Goal: Task Accomplishment & Management: Manage account settings

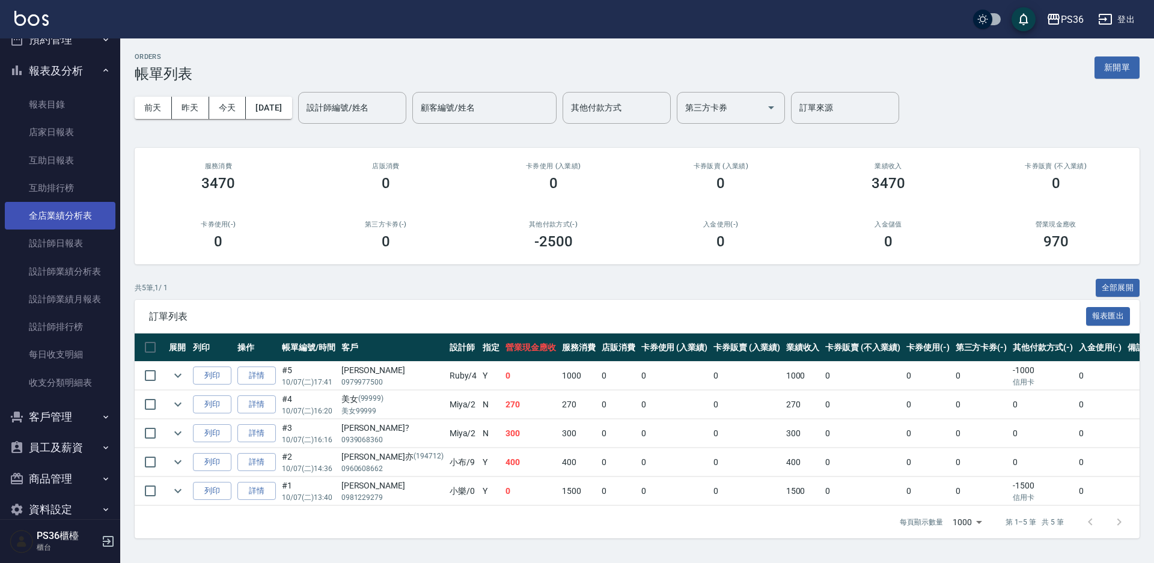
scroll to position [358, 0]
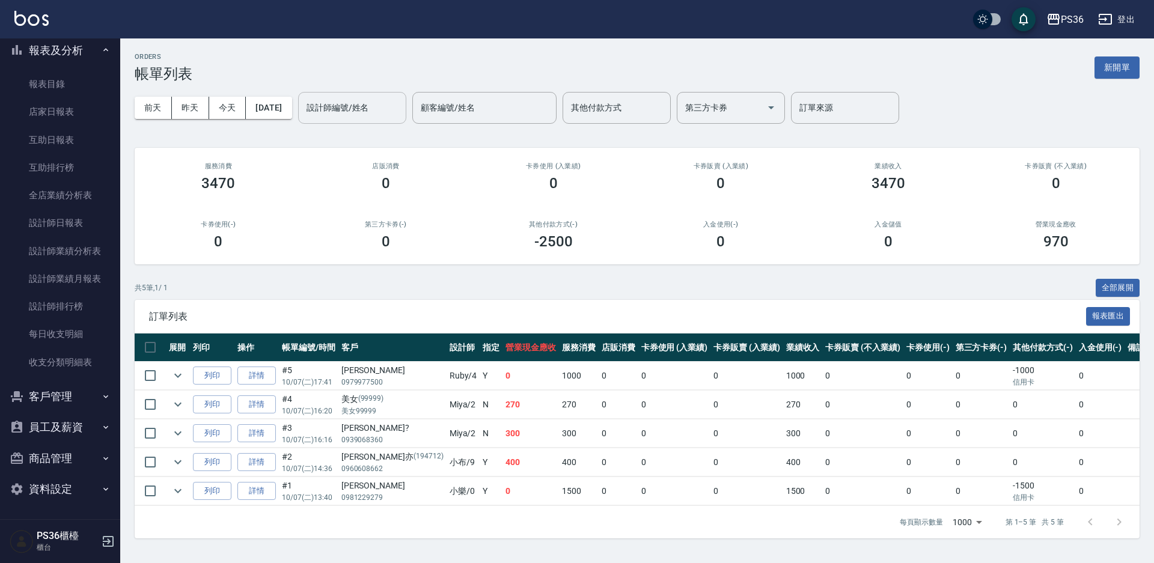
click at [346, 115] on input "設計師編號/姓名" at bounding box center [351, 107] width 97 height 21
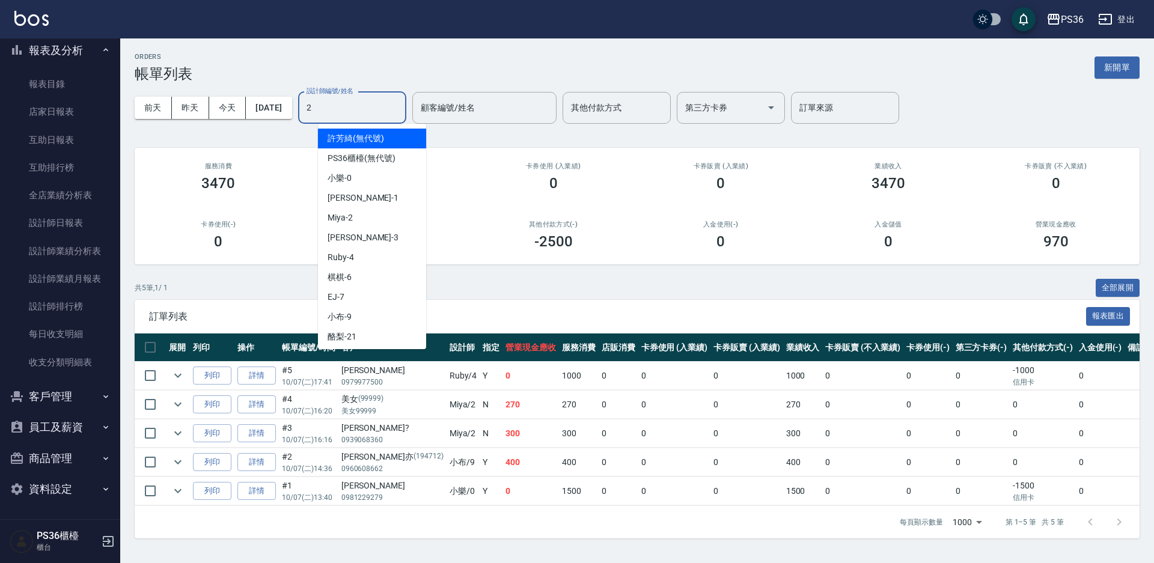
type input "Miya-2"
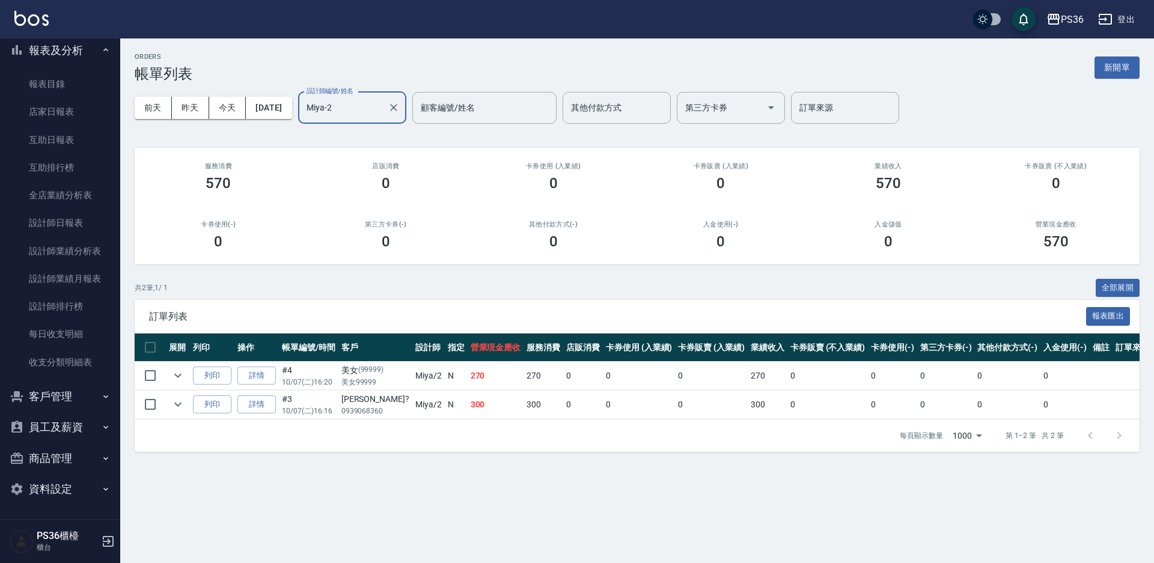
click at [400, 103] on icon "Clear" at bounding box center [394, 108] width 12 height 12
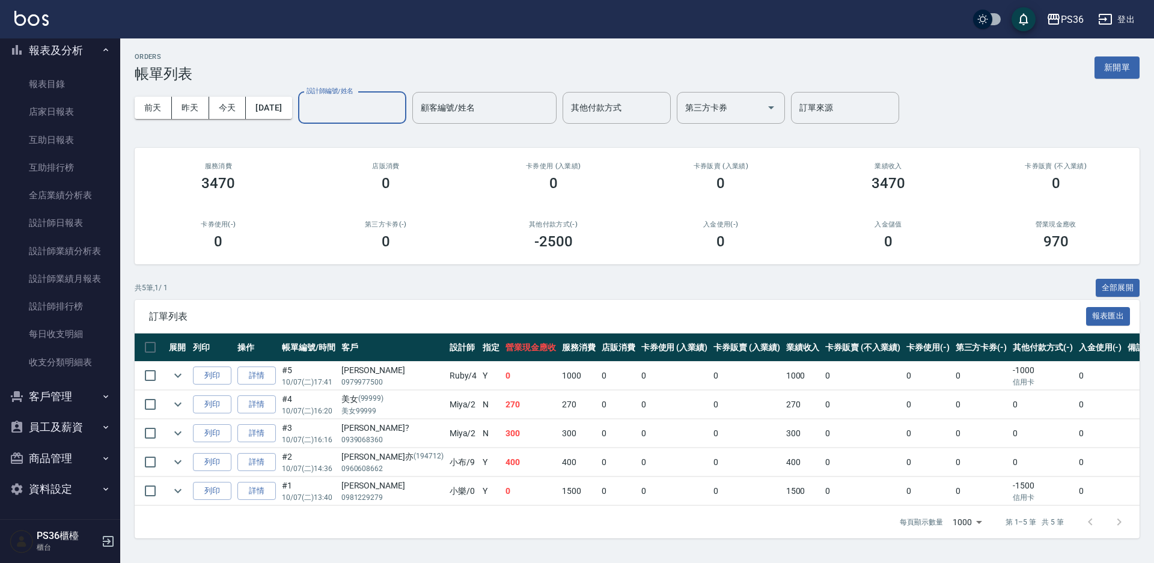
click at [368, 106] on input "設計師編號/姓名" at bounding box center [351, 107] width 97 height 21
type input "Miya-2"
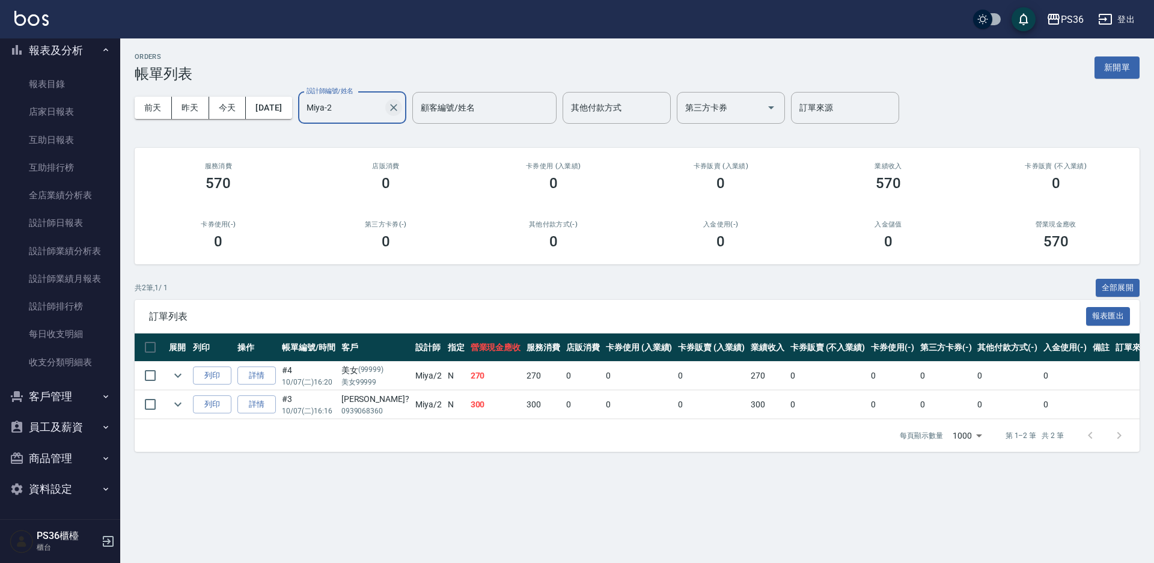
click at [400, 108] on icon "Clear" at bounding box center [394, 108] width 12 height 12
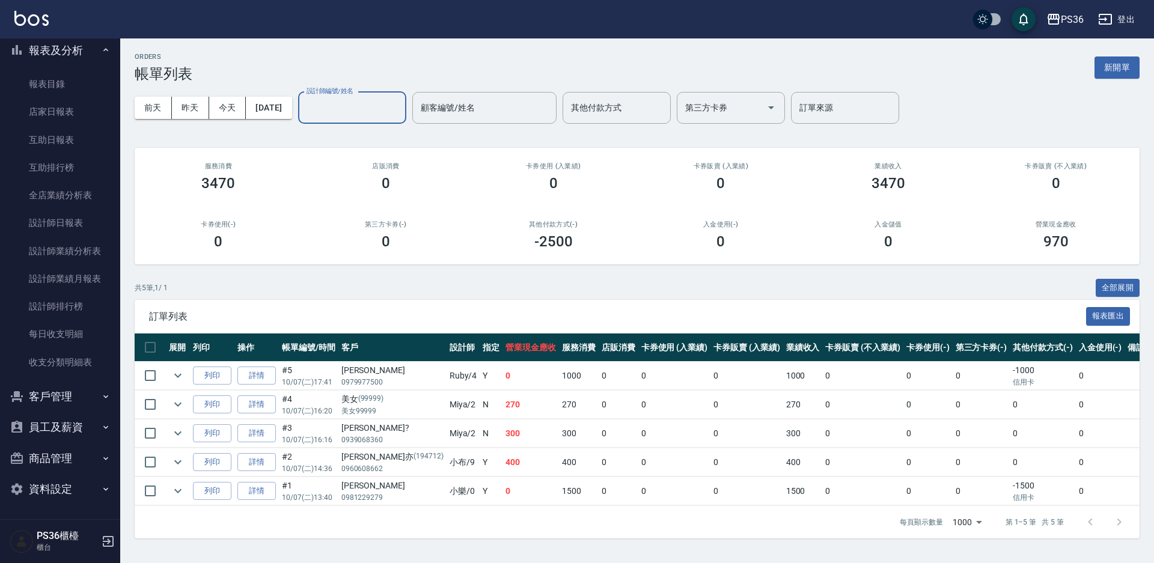
click at [70, 453] on button "商品管理" at bounding box center [60, 458] width 111 height 31
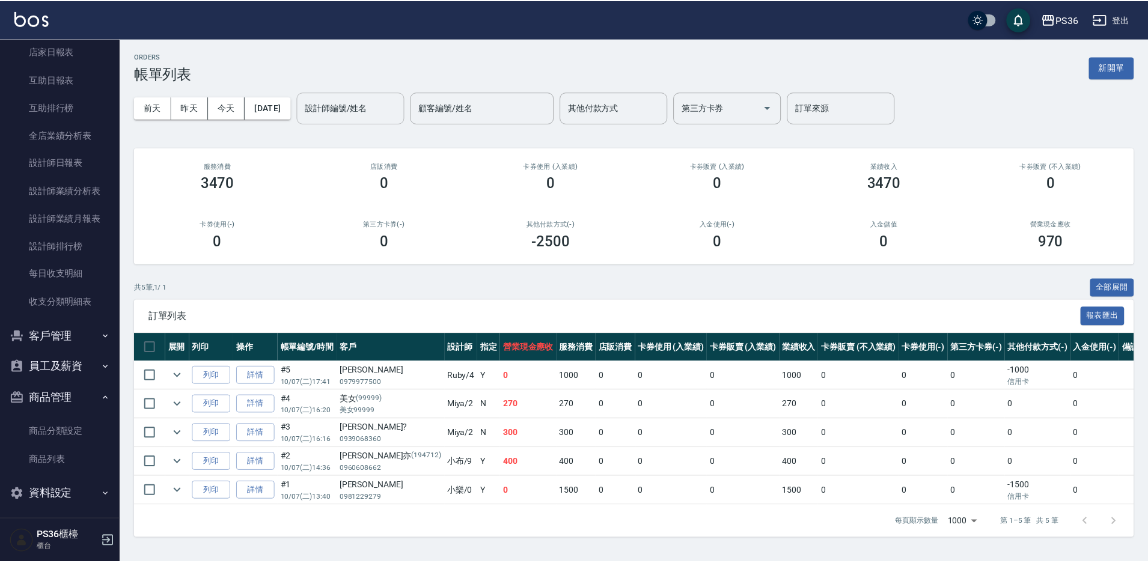
scroll to position [423, 0]
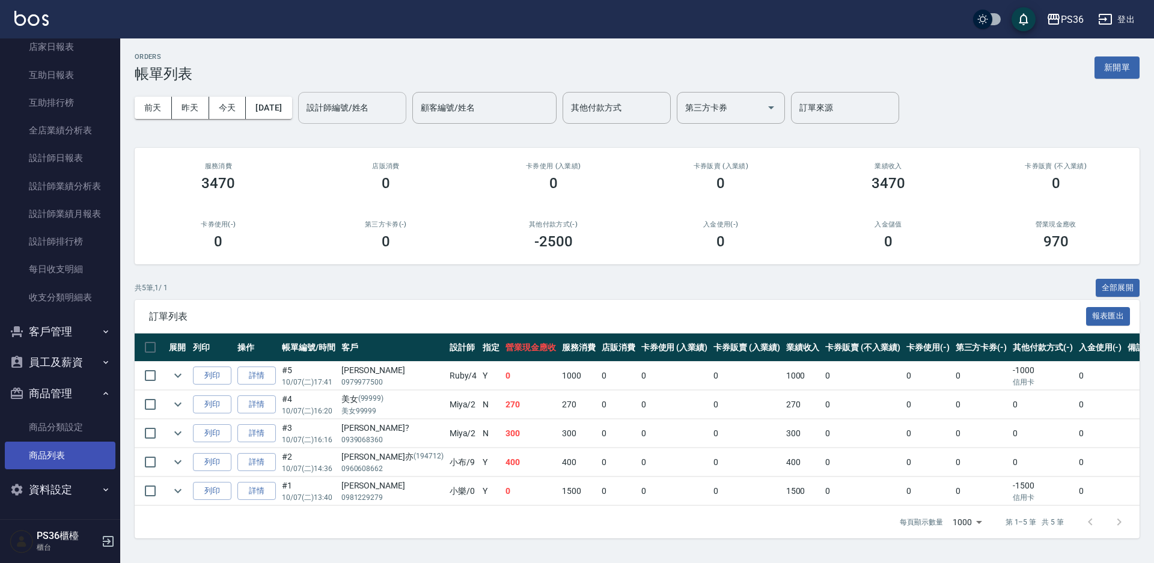
click at [70, 448] on link "商品列表" at bounding box center [60, 456] width 111 height 28
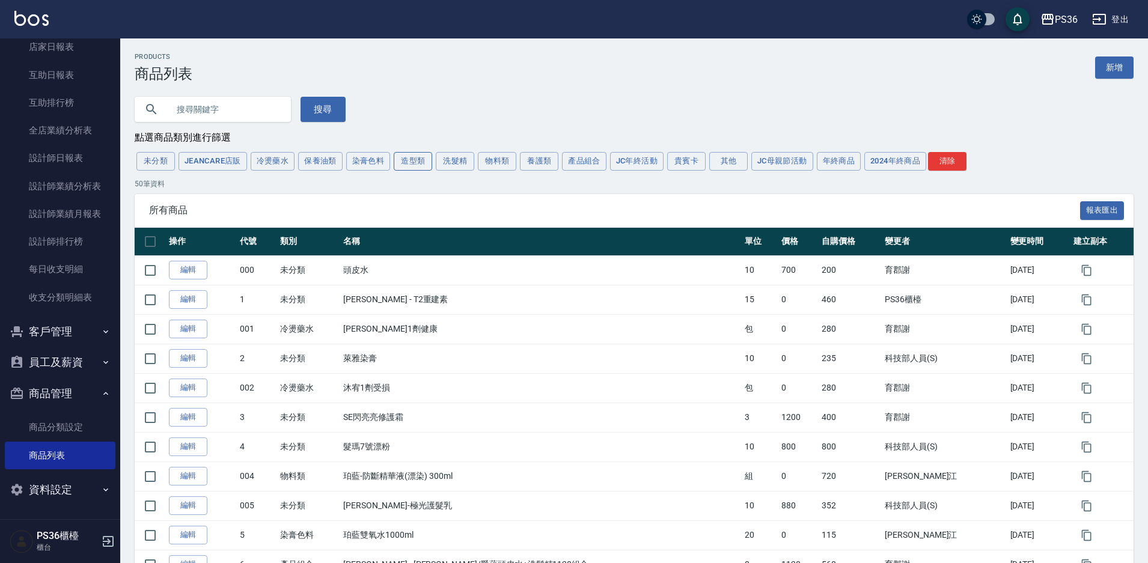
click at [398, 160] on button "造型類" at bounding box center [413, 161] width 38 height 19
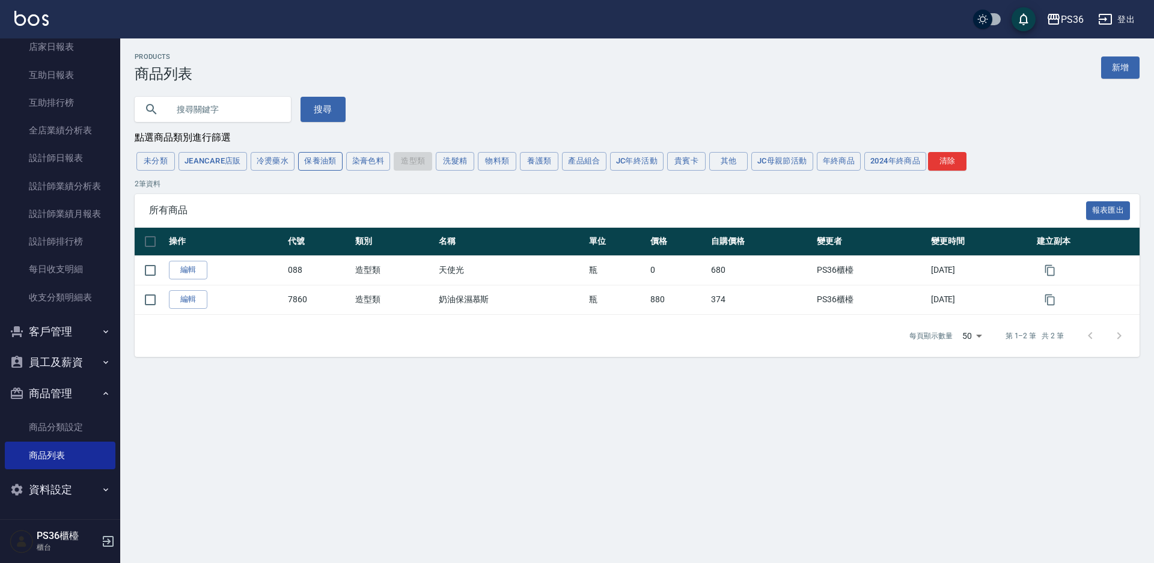
click at [331, 159] on button "保養油類" at bounding box center [320, 161] width 44 height 19
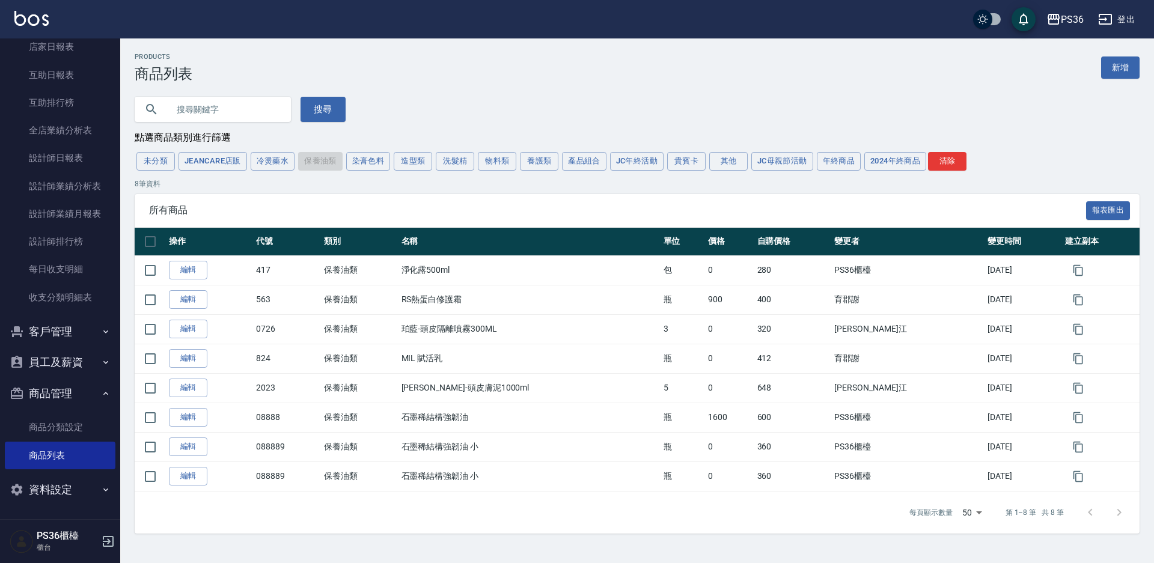
click at [1119, 510] on div at bounding box center [1105, 512] width 58 height 29
click at [1089, 516] on div at bounding box center [1105, 512] width 58 height 29
click at [454, 159] on button "洗髮精" at bounding box center [455, 161] width 38 height 19
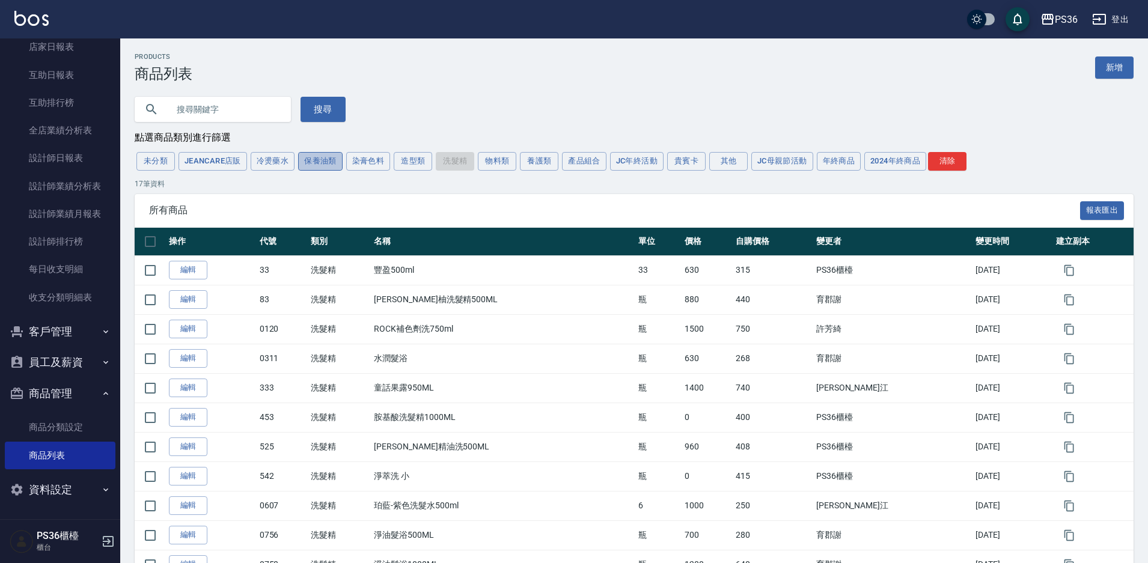
click at [333, 169] on button "保養油類" at bounding box center [320, 161] width 44 height 19
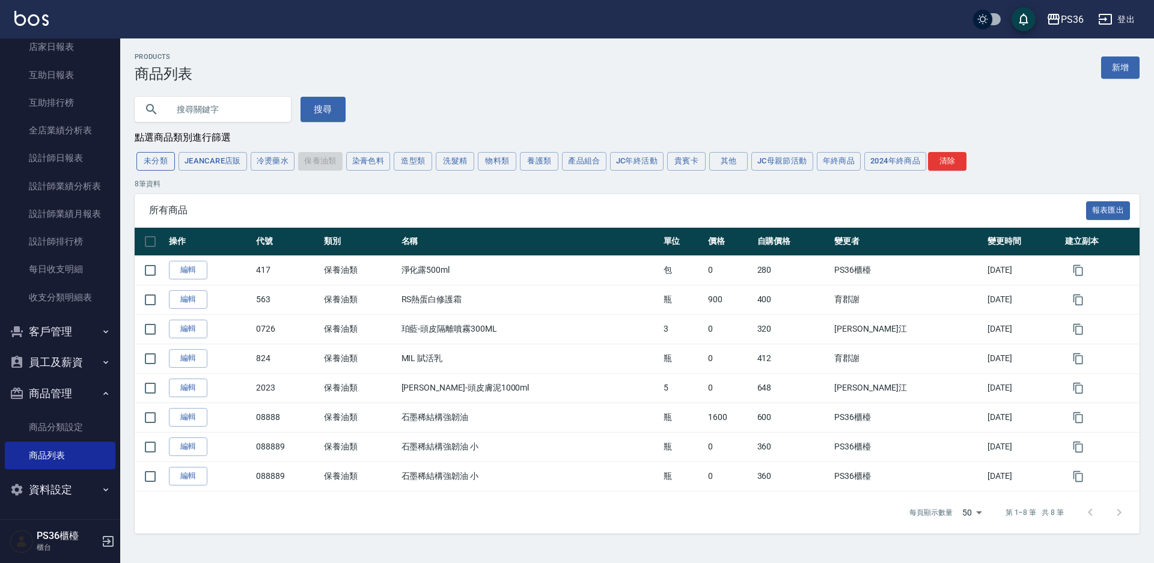
click at [147, 159] on button "未分類" at bounding box center [155, 161] width 38 height 19
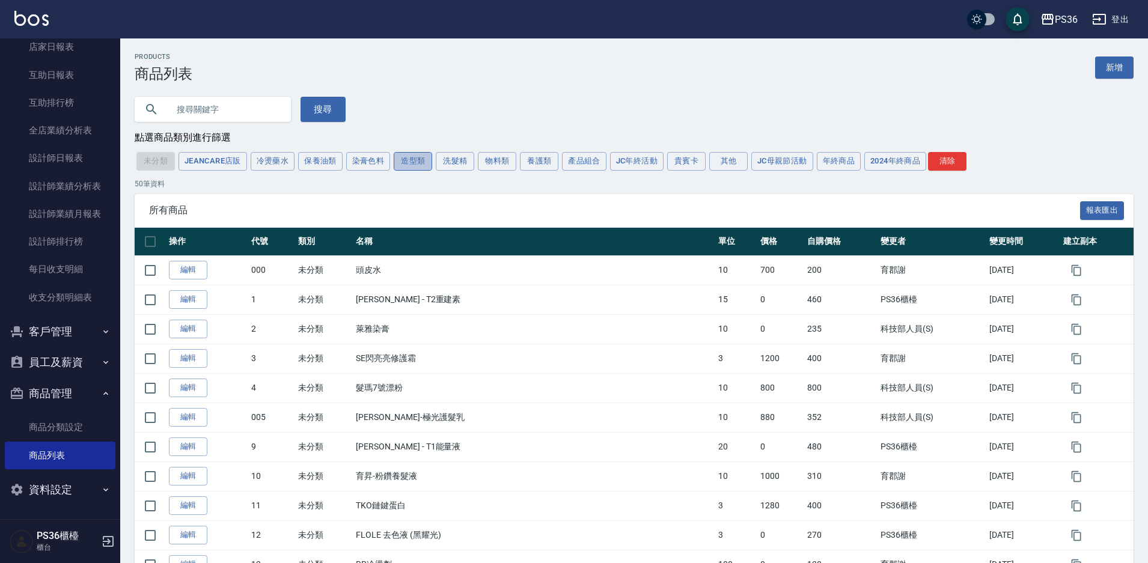
click at [422, 163] on button "造型類" at bounding box center [413, 161] width 38 height 19
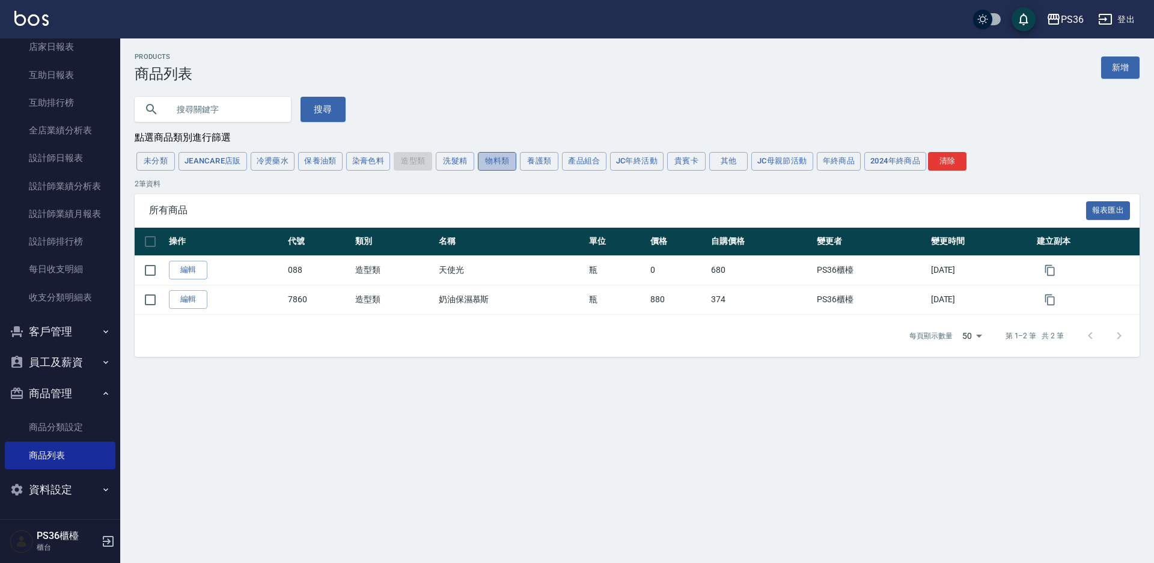
click at [504, 166] on button "物料類" at bounding box center [497, 161] width 38 height 19
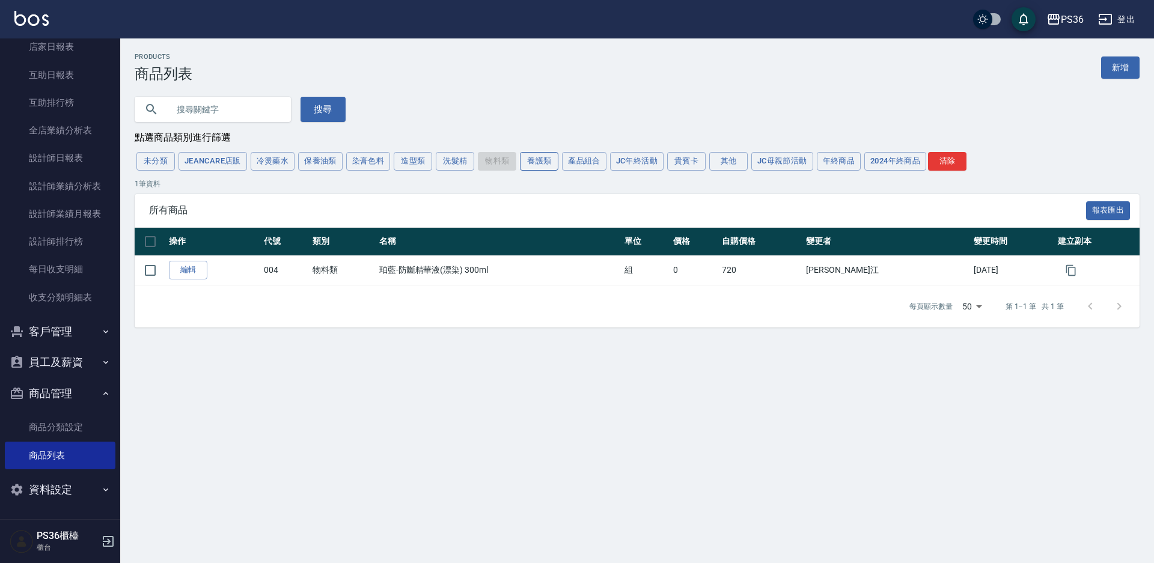
click at [540, 165] on button "養護類" at bounding box center [539, 161] width 38 height 19
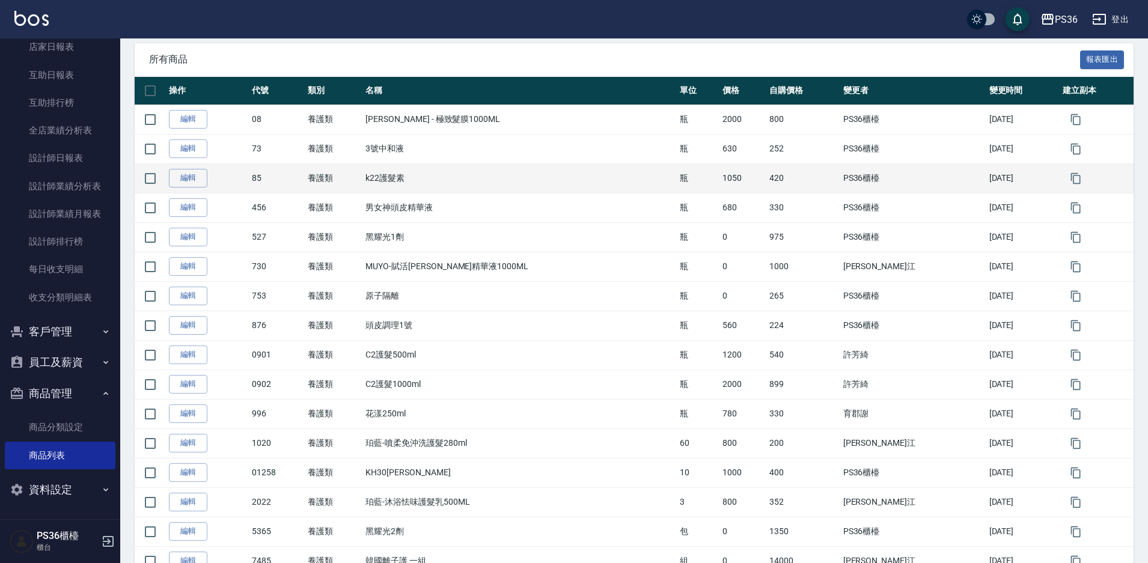
scroll to position [180, 0]
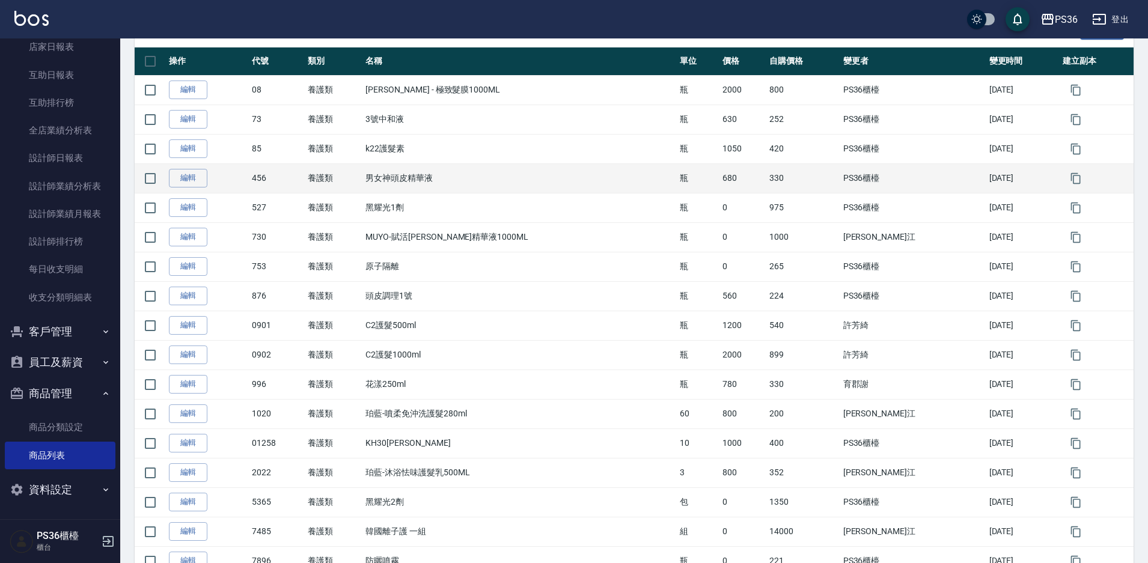
click at [210, 166] on td "編輯" at bounding box center [207, 177] width 83 height 29
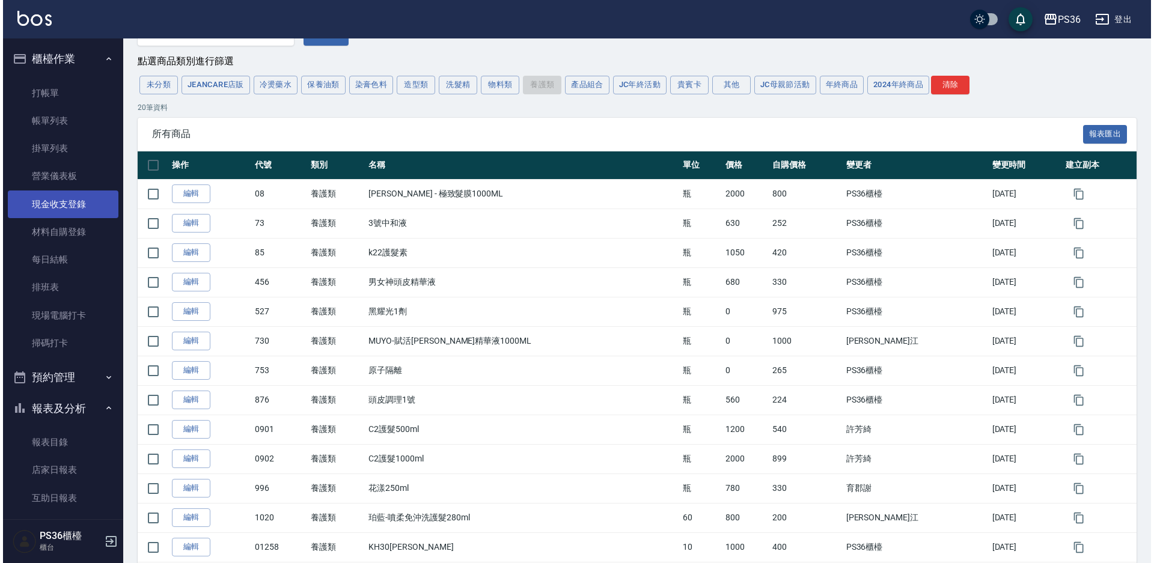
scroll to position [0, 0]
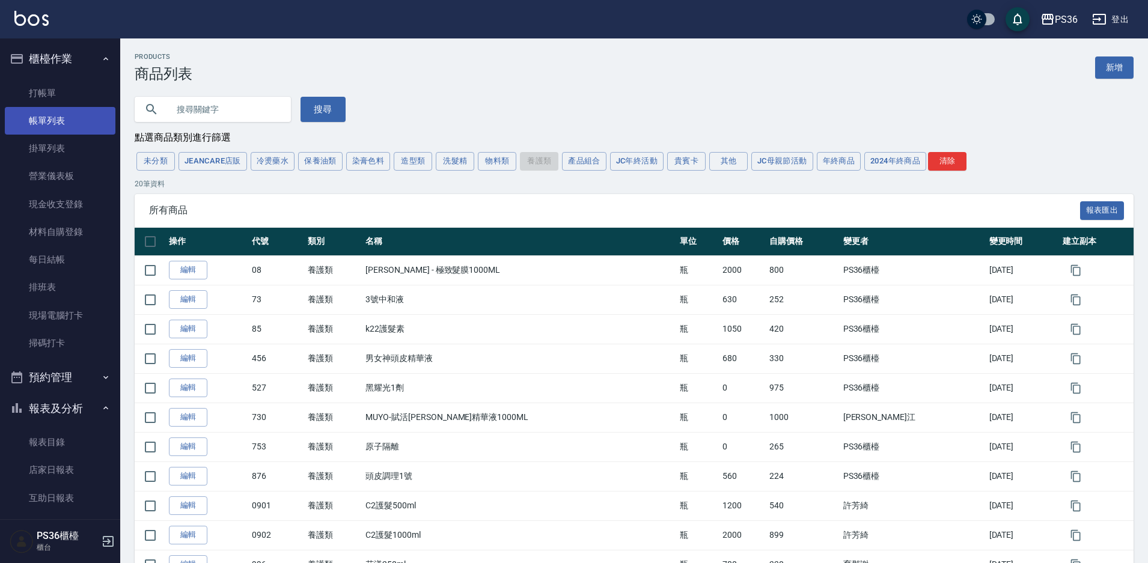
click at [79, 116] on link "帳單列表" at bounding box center [60, 121] width 111 height 28
click at [81, 99] on link "打帳單" at bounding box center [60, 93] width 111 height 28
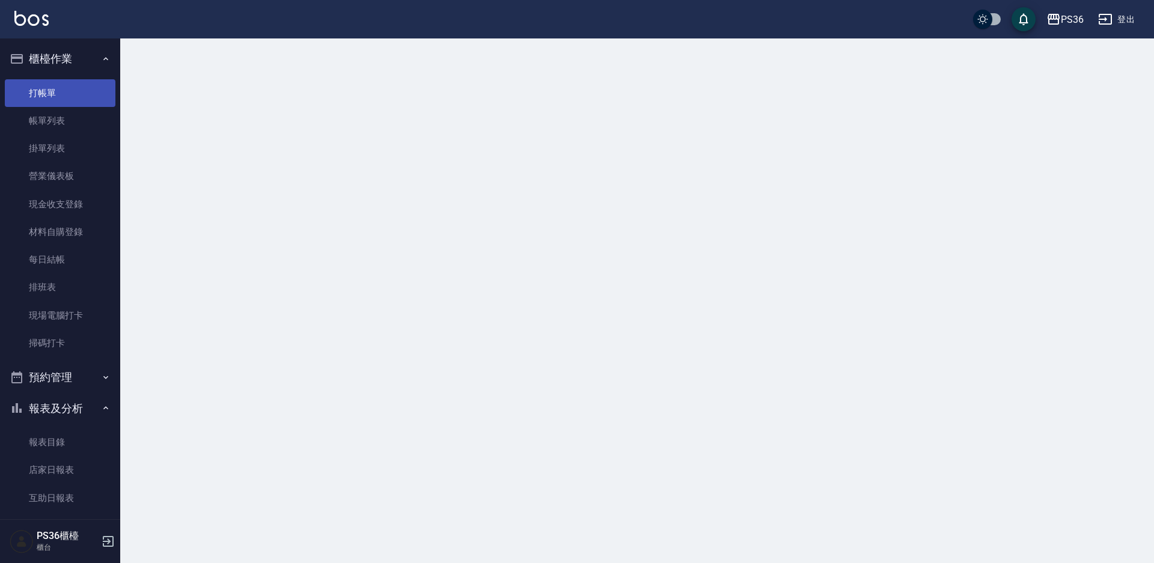
click at [81, 99] on link "打帳單" at bounding box center [60, 93] width 111 height 28
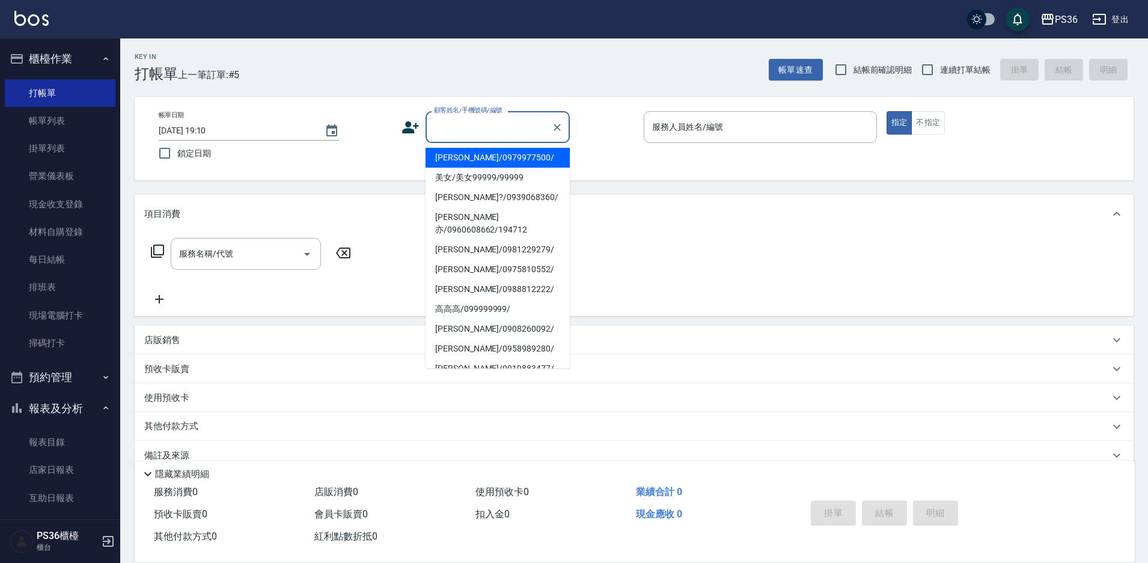
click at [481, 130] on input "顧客姓名/手機號碼/編號" at bounding box center [488, 127] width 115 height 21
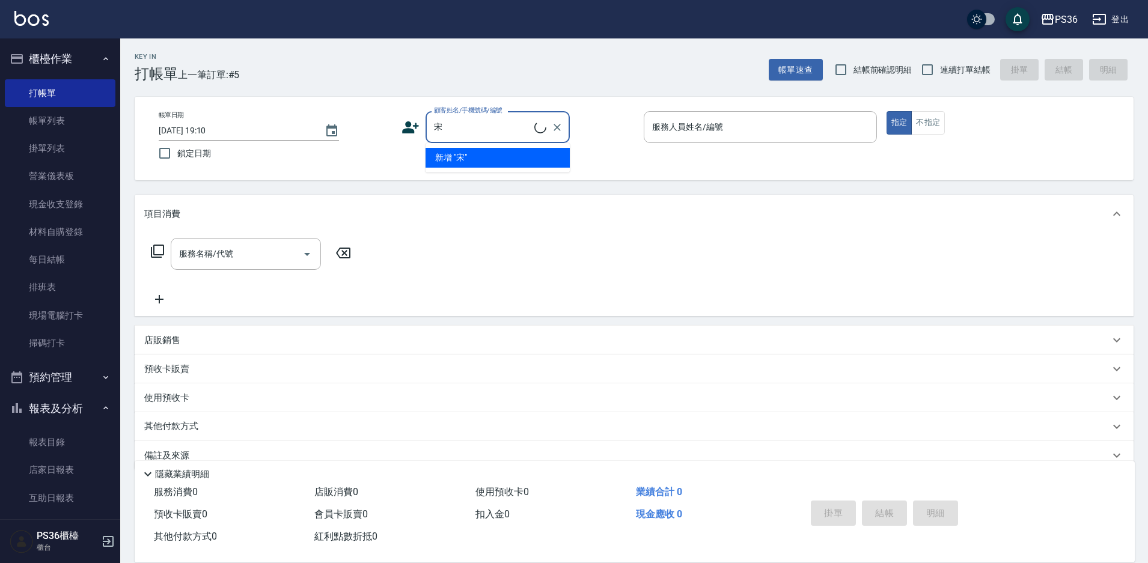
click at [466, 131] on input "宋" at bounding box center [482, 127] width 103 height 21
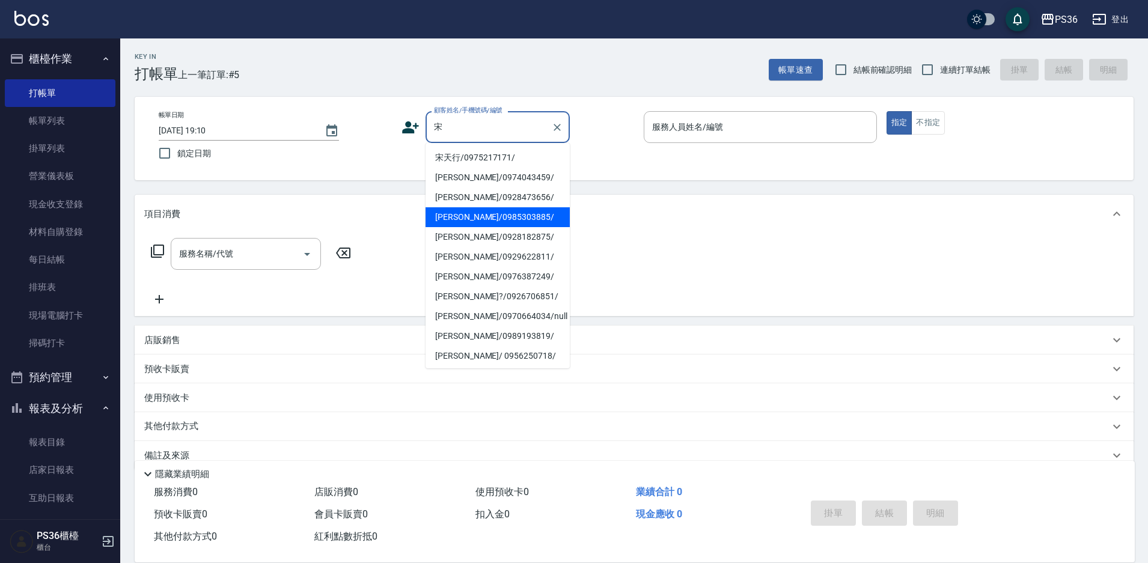
click at [456, 218] on li "宋亭葦/0985303885/" at bounding box center [497, 217] width 144 height 20
type input "宋亭葦/0985303885/"
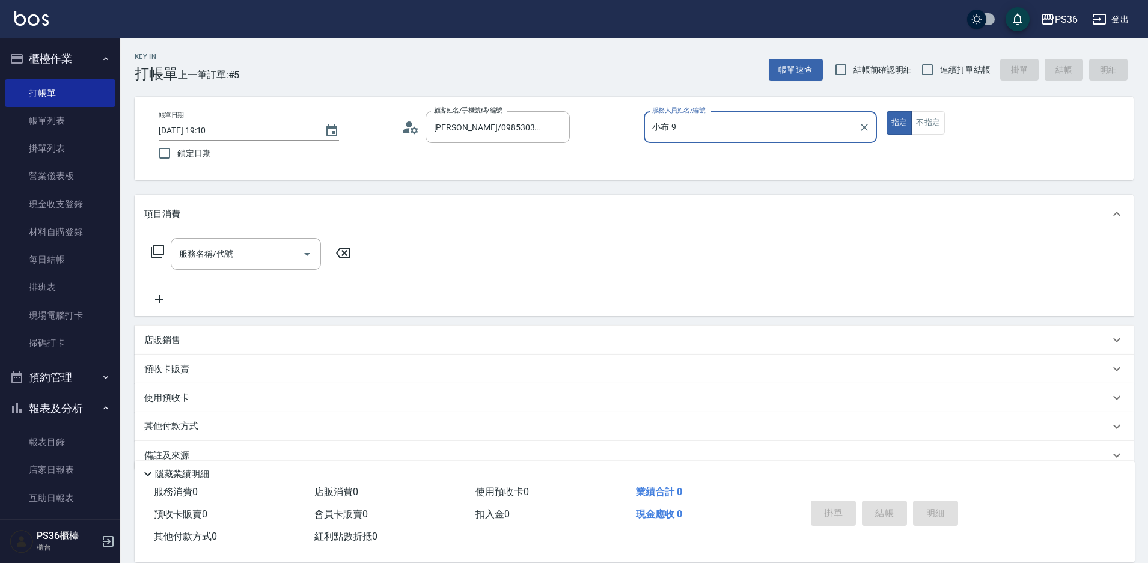
type input "小布-9"
click at [159, 253] on icon at bounding box center [157, 251] width 14 height 14
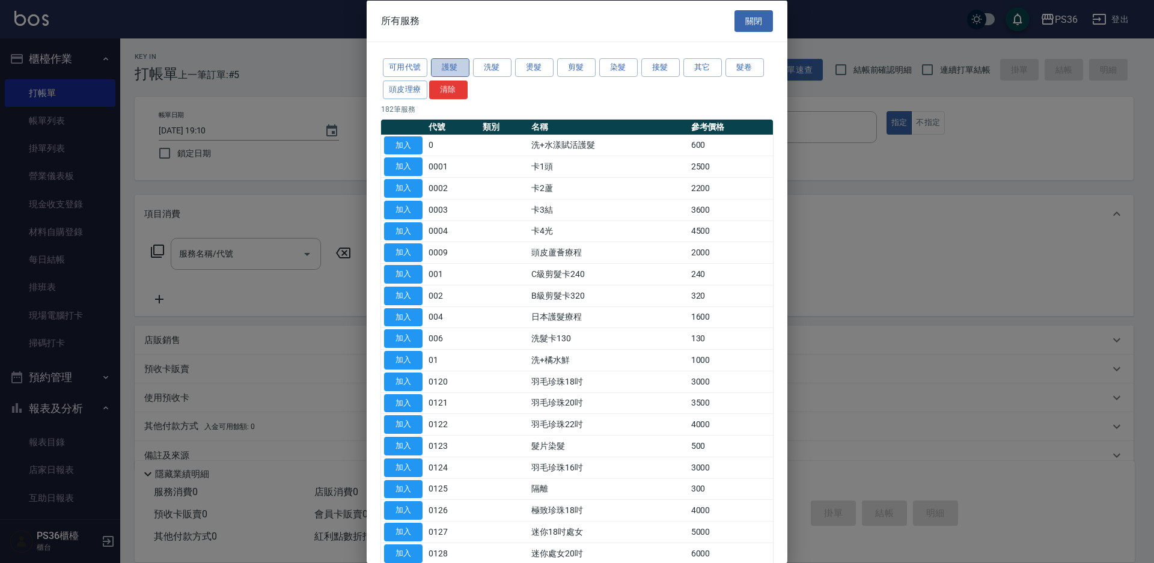
click at [453, 70] on button "護髮" at bounding box center [450, 67] width 38 height 19
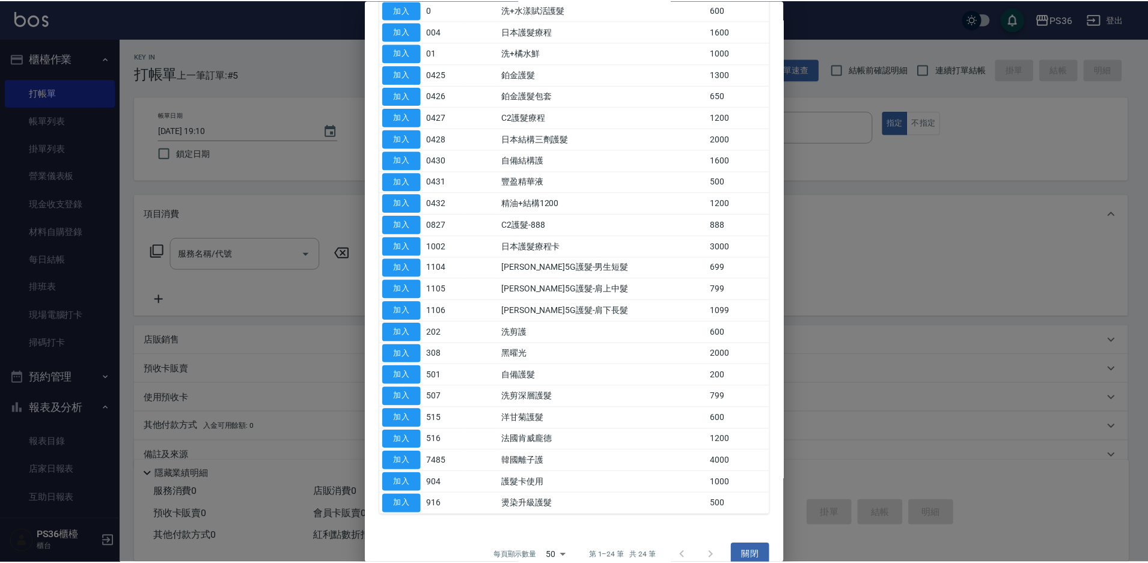
scroll to position [153, 0]
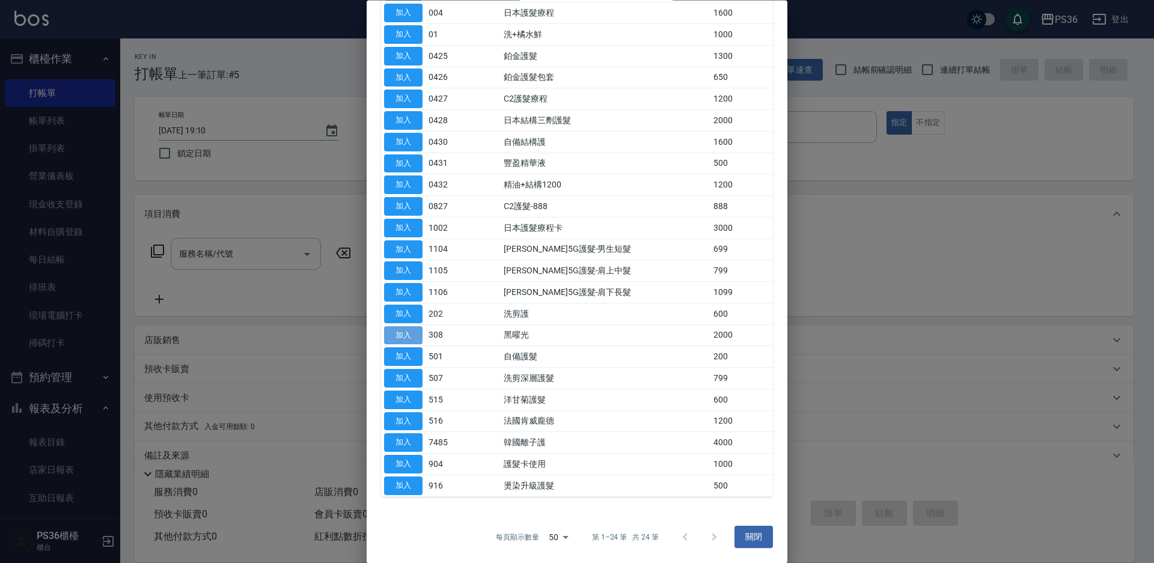
click at [415, 333] on button "加入" at bounding box center [403, 335] width 38 height 19
type input "黑曜光(308)"
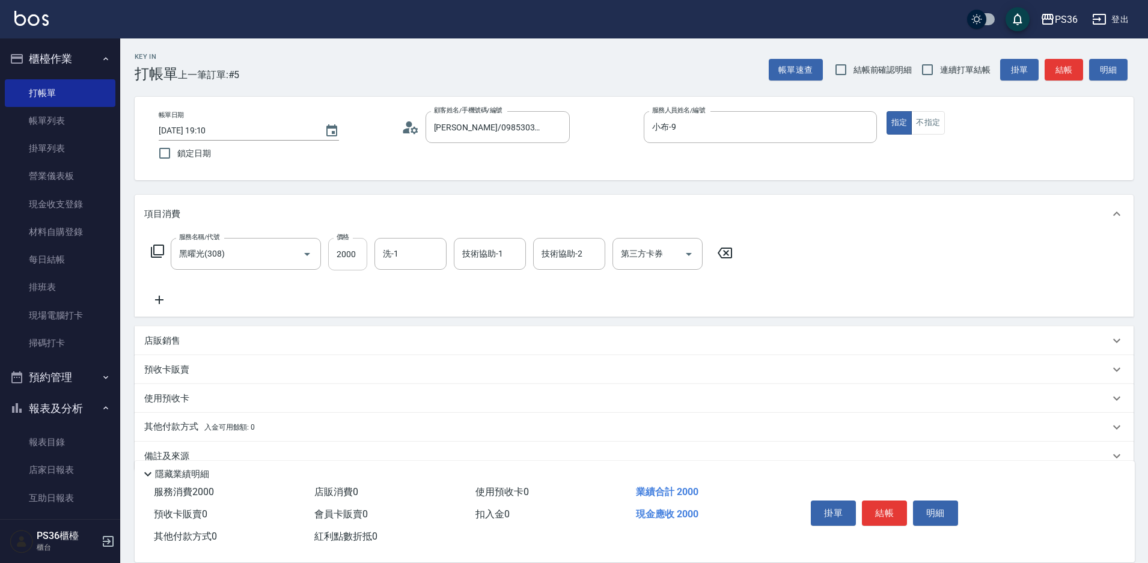
click at [346, 251] on input "2000" at bounding box center [347, 254] width 39 height 32
type input "2430"
type input "顏亮亮-22"
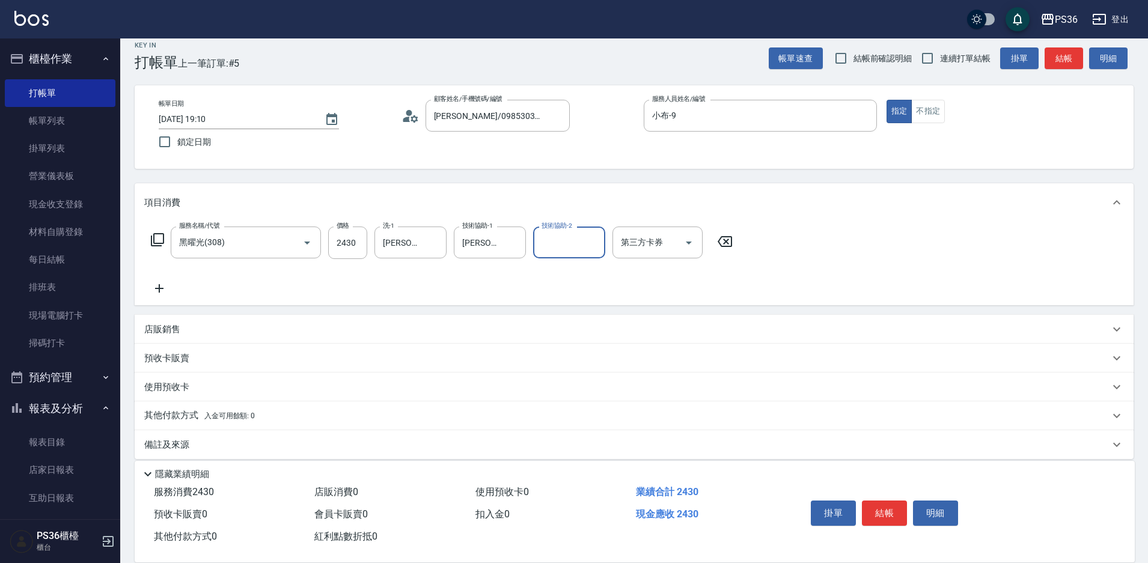
scroll to position [23, 0]
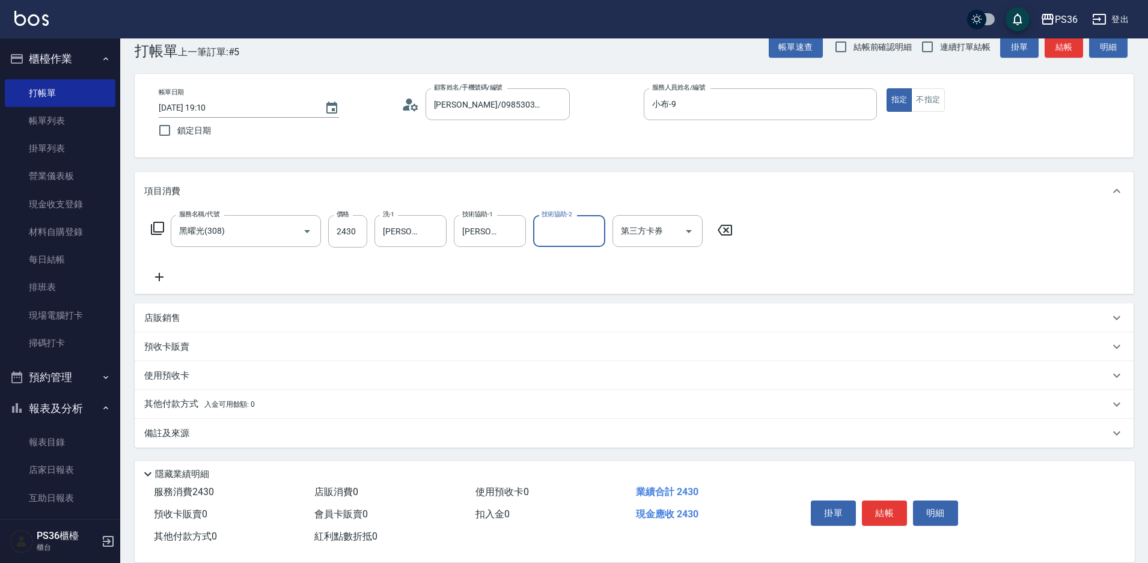
click at [168, 406] on p "其他付款方式 入金可用餘額: 0" at bounding box center [199, 404] width 111 height 13
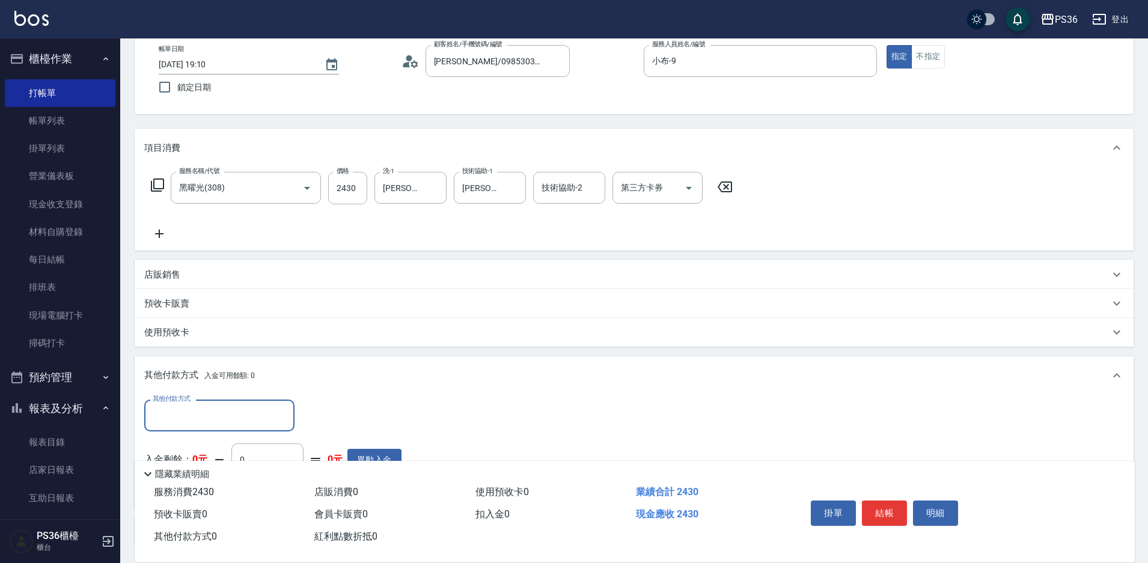
scroll to position [165, 0]
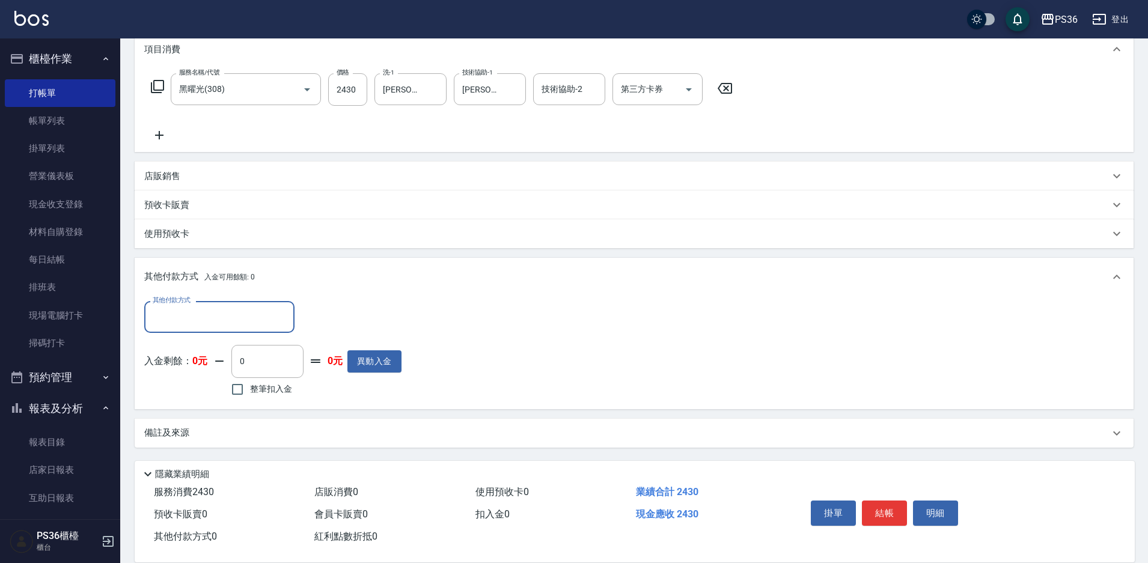
click at [250, 326] on input "其他付款方式" at bounding box center [219, 316] width 139 height 21
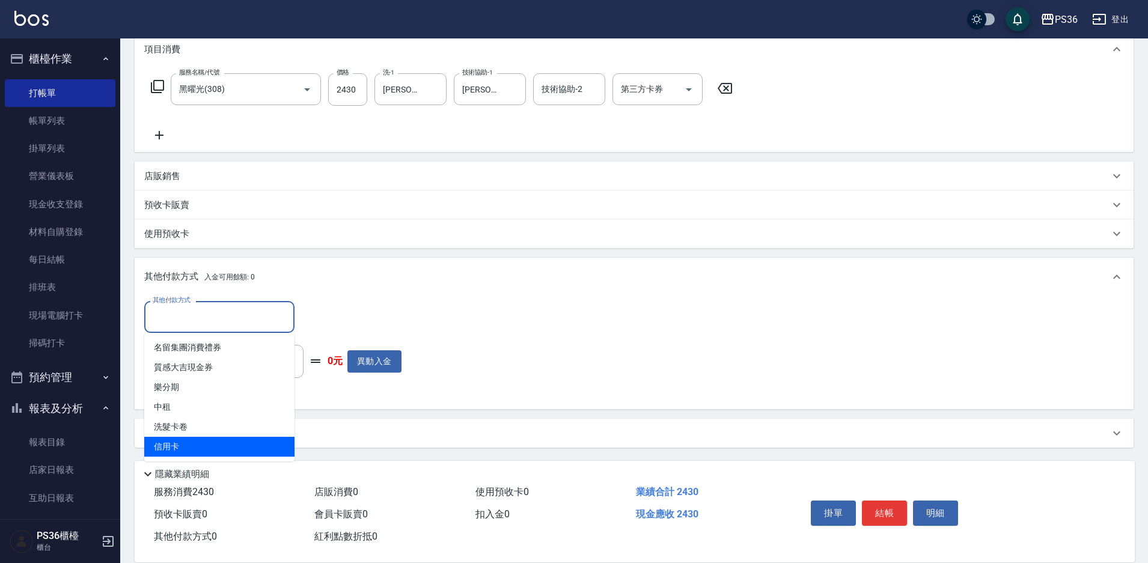
click at [201, 443] on span "信用卡" at bounding box center [219, 447] width 150 height 20
type input "信用卡"
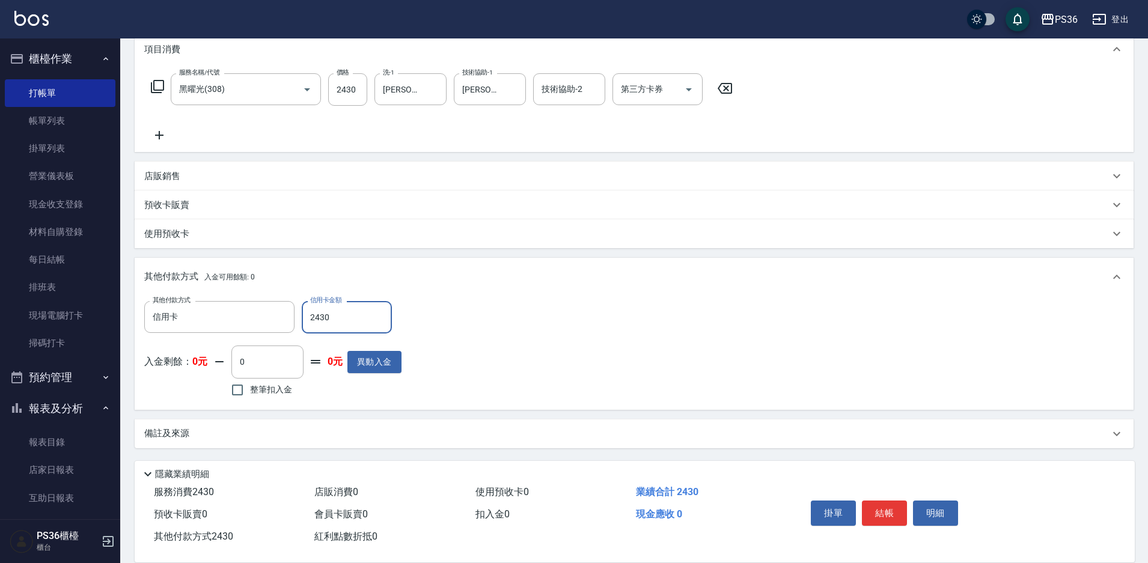
type input "2430"
click at [874, 505] on button "結帳" at bounding box center [884, 513] width 45 height 25
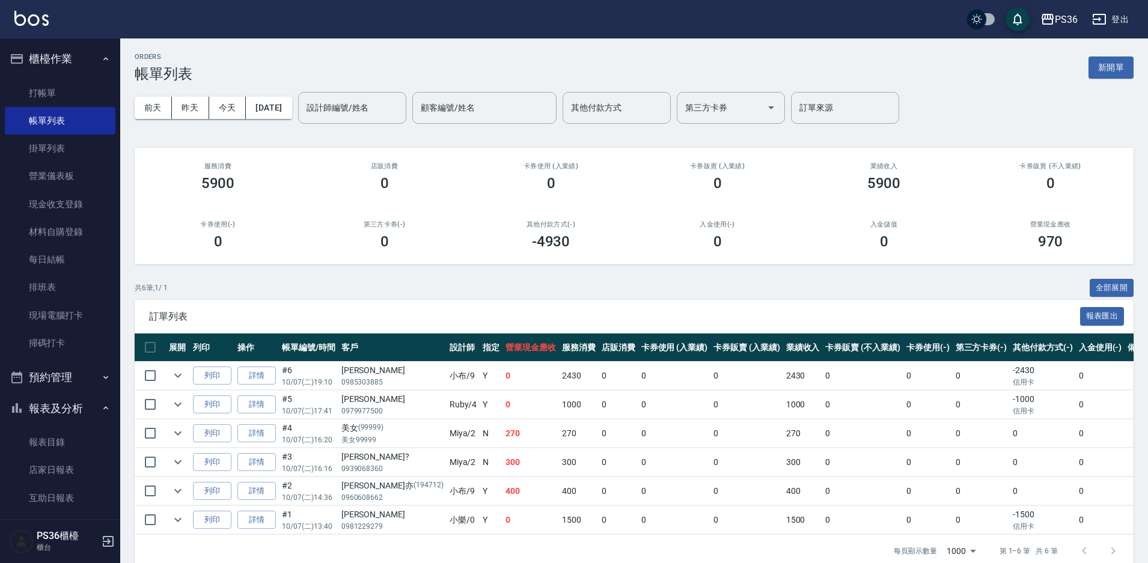
click at [187, 90] on div "前天 昨天 今天 2025/10/07 設計師編號/姓名 設計師編號/姓名 顧客編號/姓名 顧客編號/姓名 其他付款方式 其他付款方式 第三方卡券 第三方卡券…" at bounding box center [634, 107] width 999 height 51
click at [382, 115] on input "設計師編號/姓名" at bounding box center [351, 107] width 97 height 21
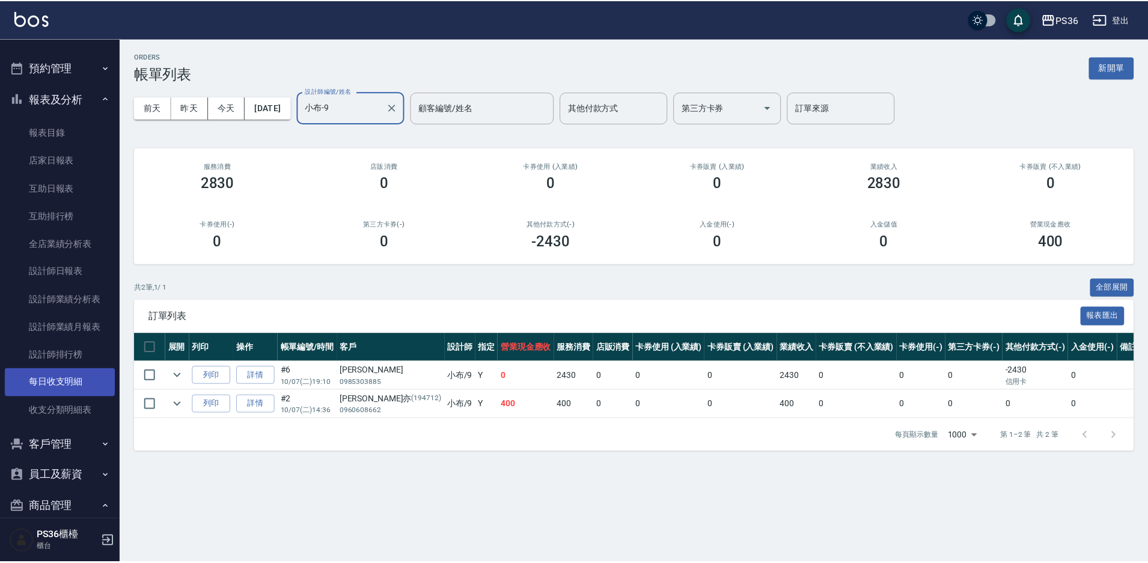
scroll to position [240, 0]
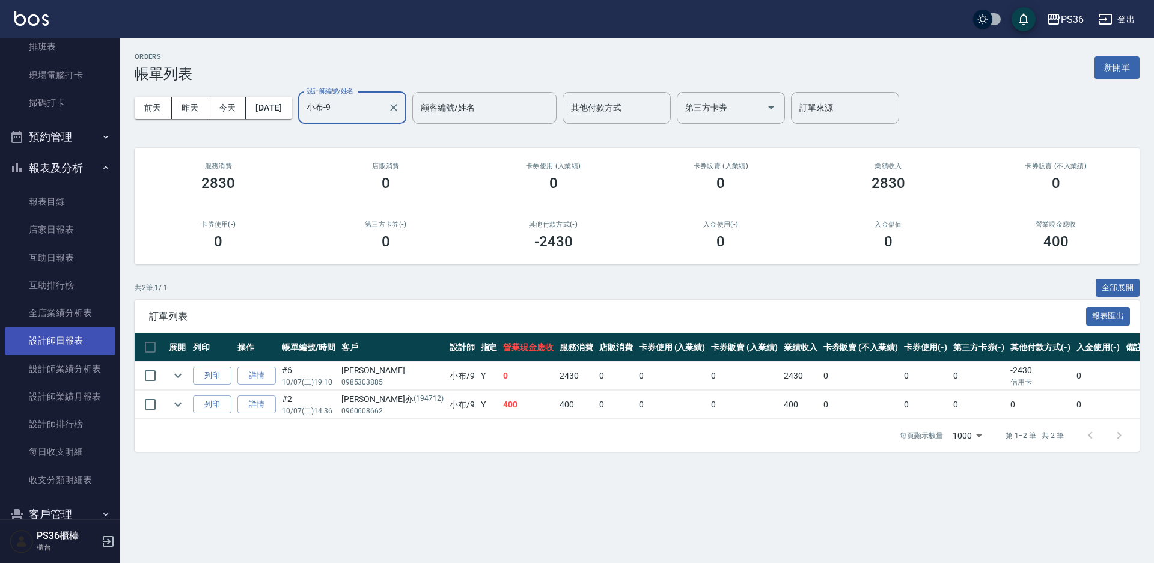
type input "小布-9"
click at [76, 346] on link "設計師日報表" at bounding box center [60, 341] width 111 height 28
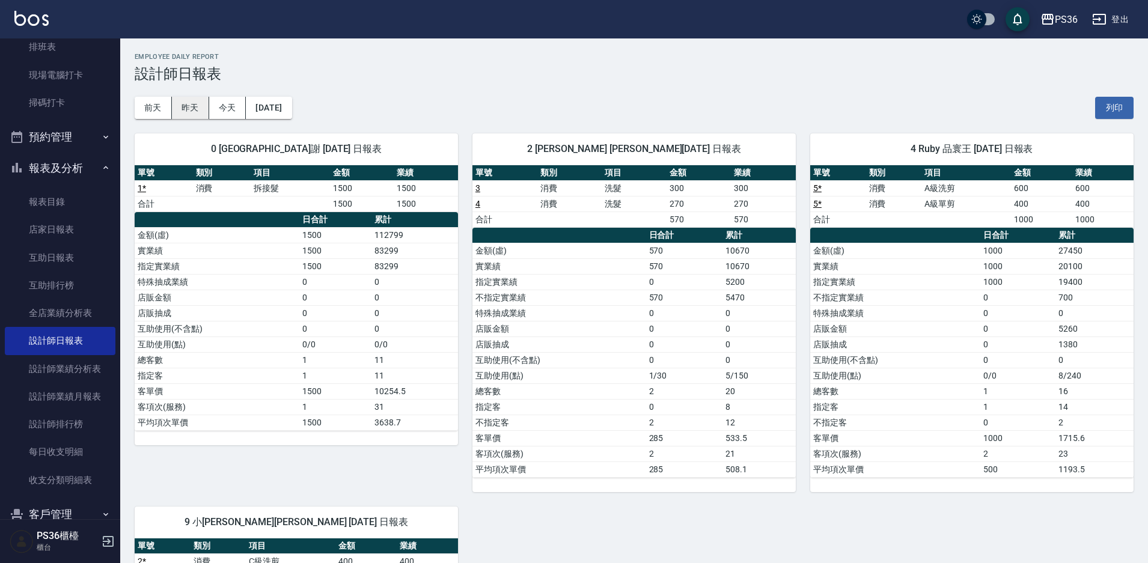
click at [190, 108] on button "昨天" at bounding box center [190, 108] width 37 height 22
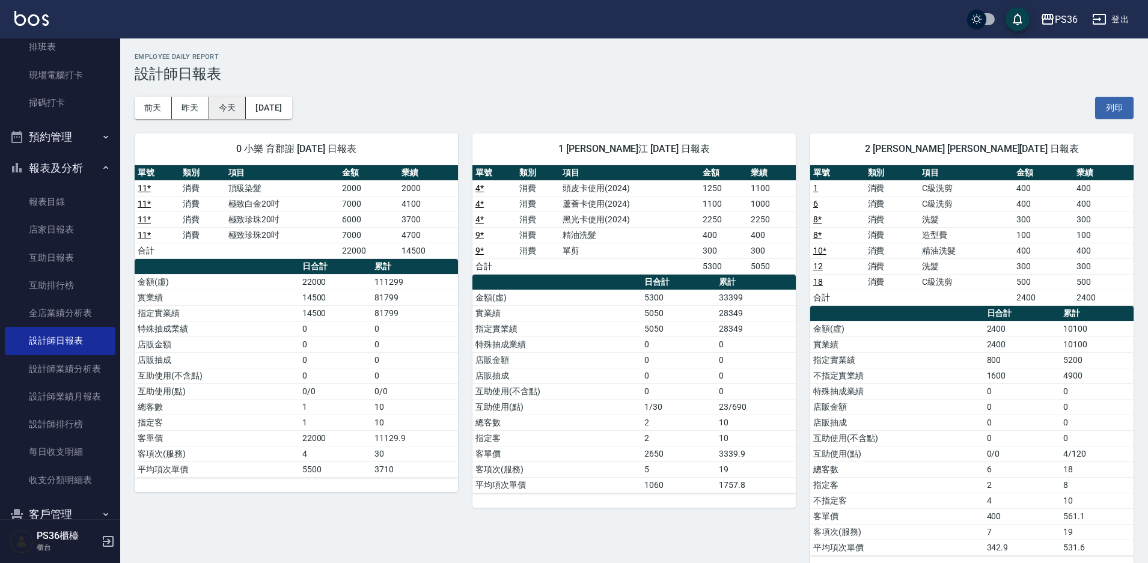
click at [234, 109] on button "今天" at bounding box center [227, 108] width 37 height 22
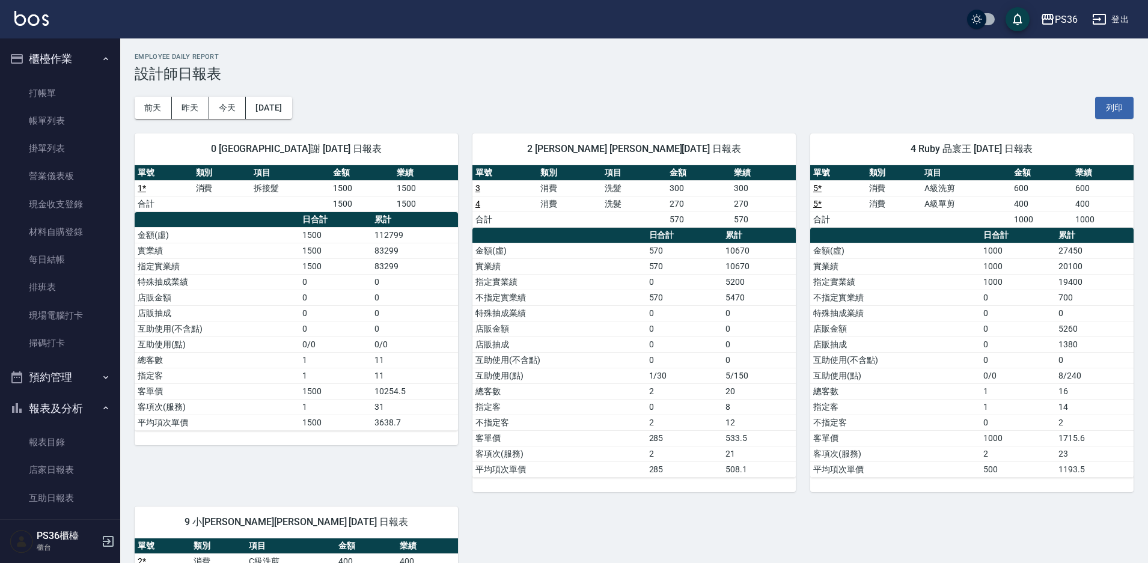
click at [31, 94] on link "打帳單" at bounding box center [60, 93] width 111 height 28
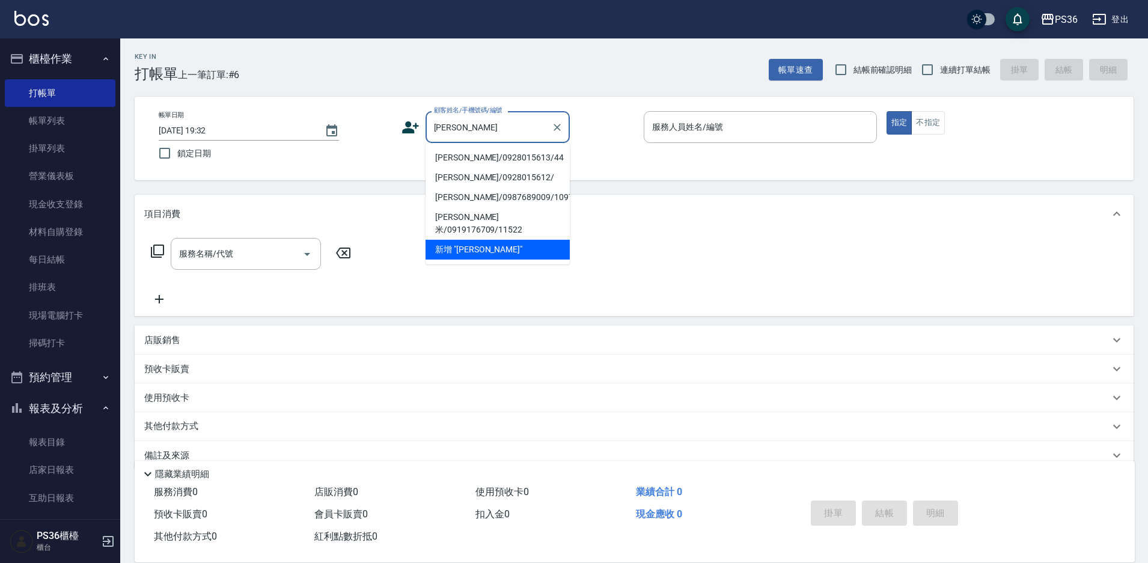
click at [474, 156] on li "林虹妤/0928015613/44" at bounding box center [497, 158] width 144 height 20
type input "林虹妤/0928015613/44"
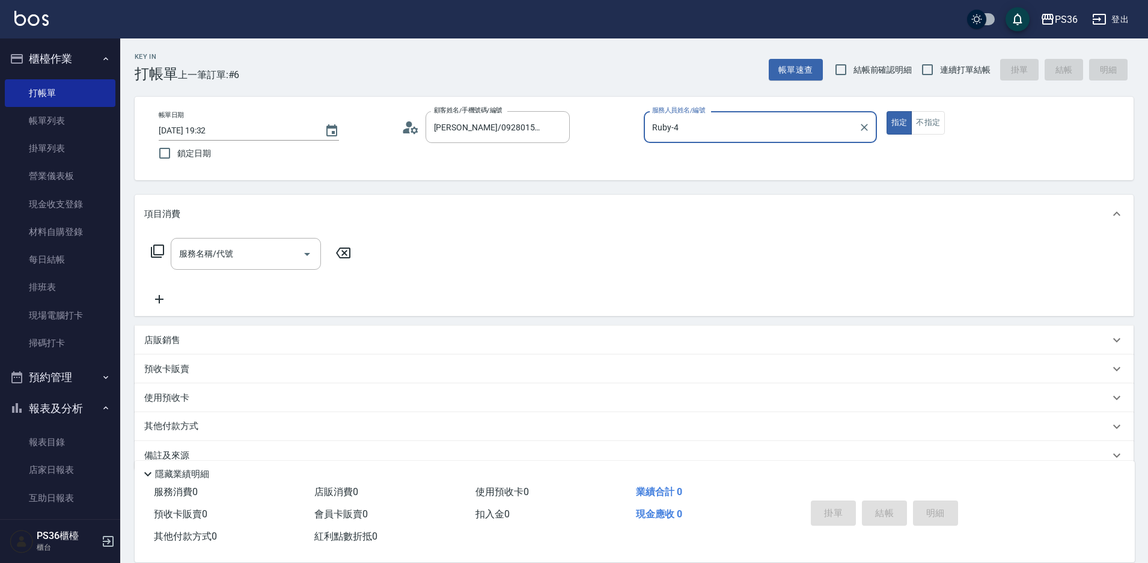
type input "Ruby-4"
click at [252, 252] on input "服務名稱/代號" at bounding box center [236, 253] width 121 height 21
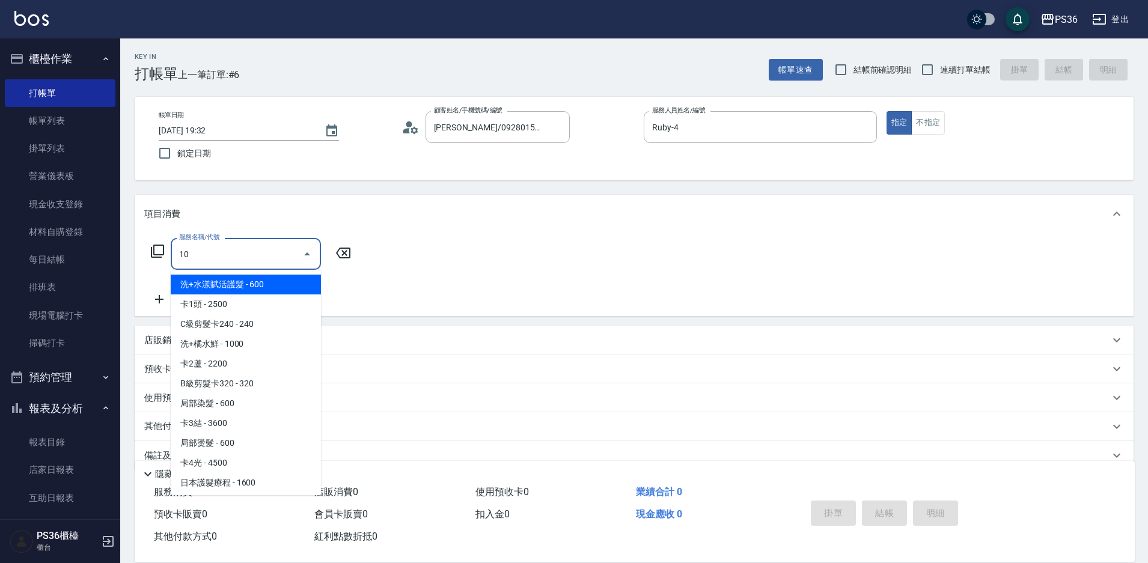
type input "105"
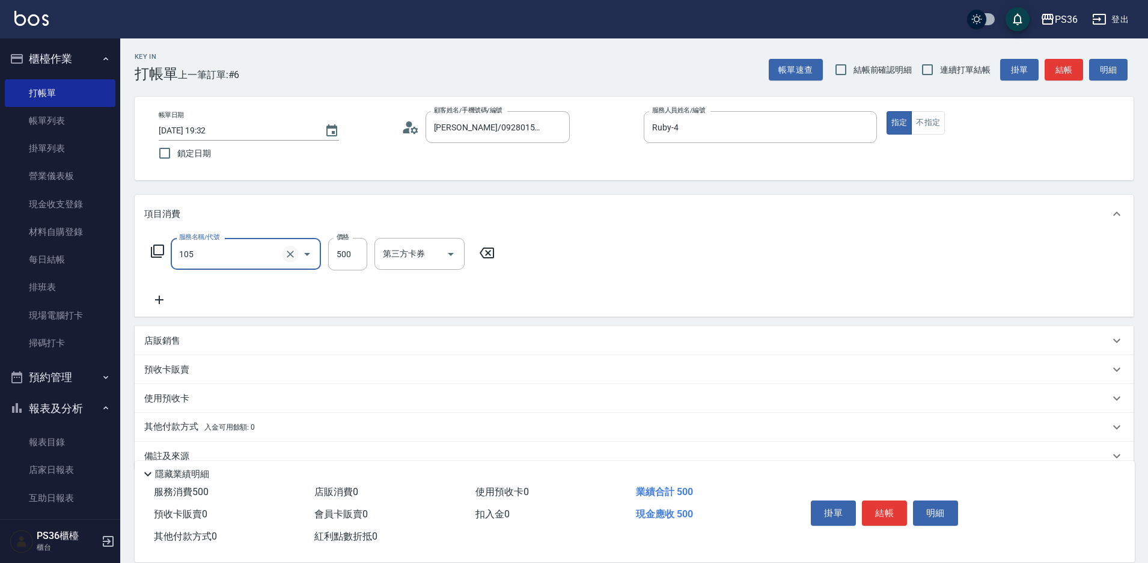
click at [285, 255] on icon "Clear" at bounding box center [290, 254] width 12 height 12
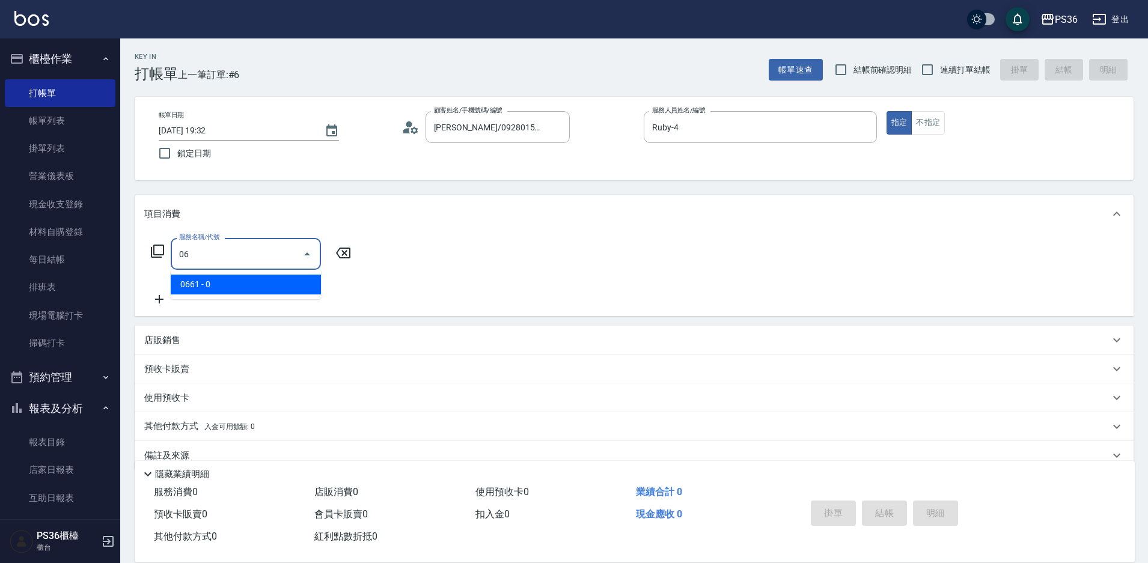
click at [268, 256] on input "06" at bounding box center [236, 253] width 121 height 21
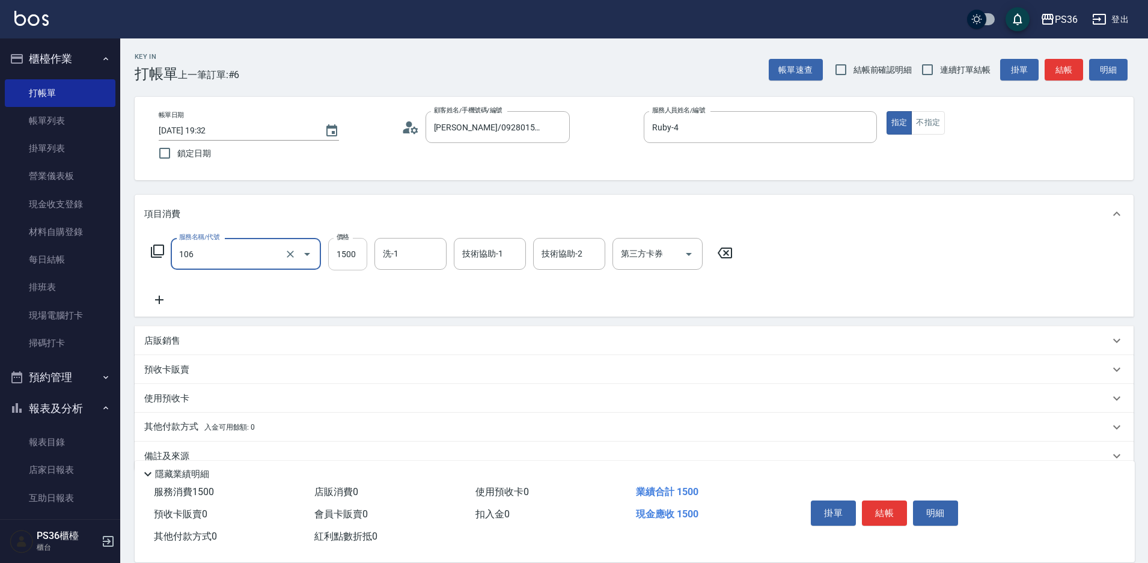
type input "頂級染髮(106)"
drag, startPoint x: 354, startPoint y: 258, endPoint x: 347, endPoint y: 255, distance: 7.0
click at [353, 258] on input "1500" at bounding box center [347, 254] width 39 height 32
type input "5000"
click at [165, 301] on icon at bounding box center [159, 300] width 30 height 14
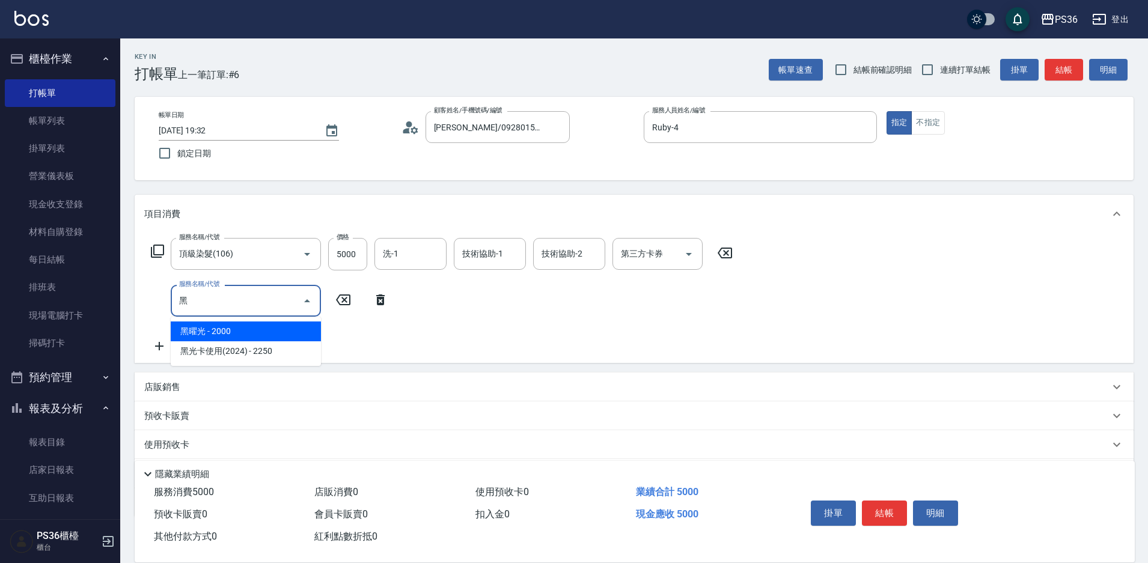
click at [239, 323] on span "黑曜光 - 2000" at bounding box center [246, 331] width 150 height 20
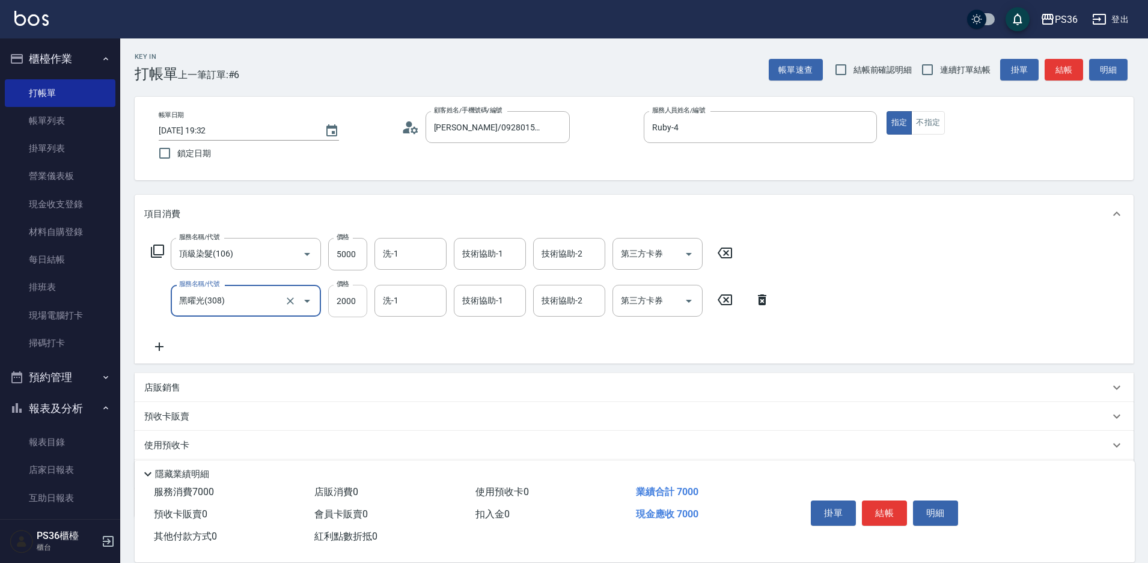
type input "黑曜光(308)"
click at [333, 302] on input "2000" at bounding box center [347, 301] width 39 height 32
type input "2500"
click at [158, 346] on icon at bounding box center [159, 347] width 30 height 14
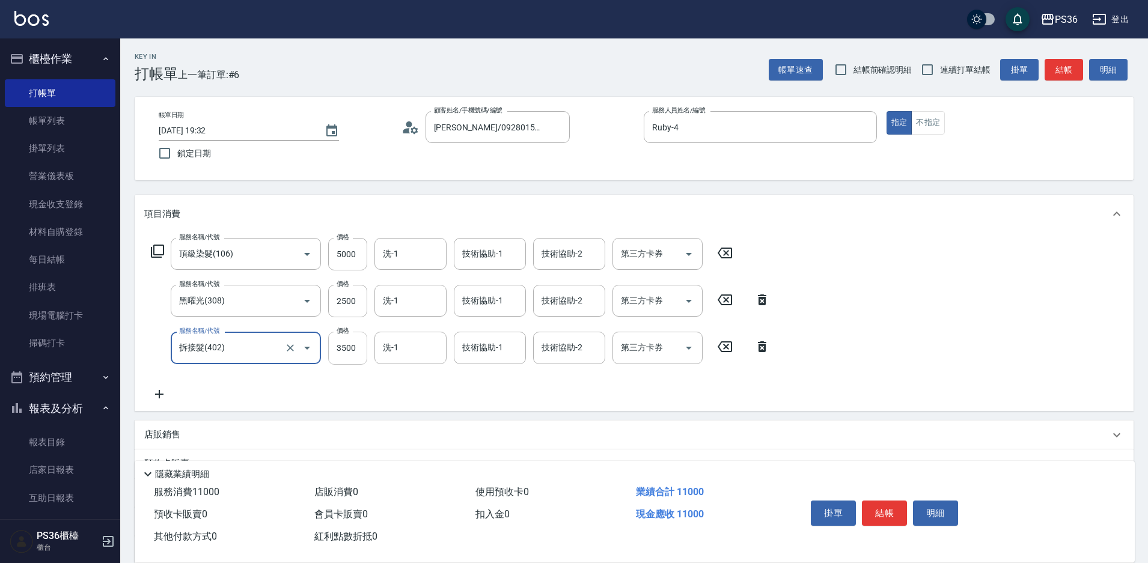
type input "拆接髮(402)"
click at [365, 352] on input "3500" at bounding box center [347, 348] width 39 height 32
type input "2500"
click at [169, 393] on icon at bounding box center [159, 394] width 30 height 14
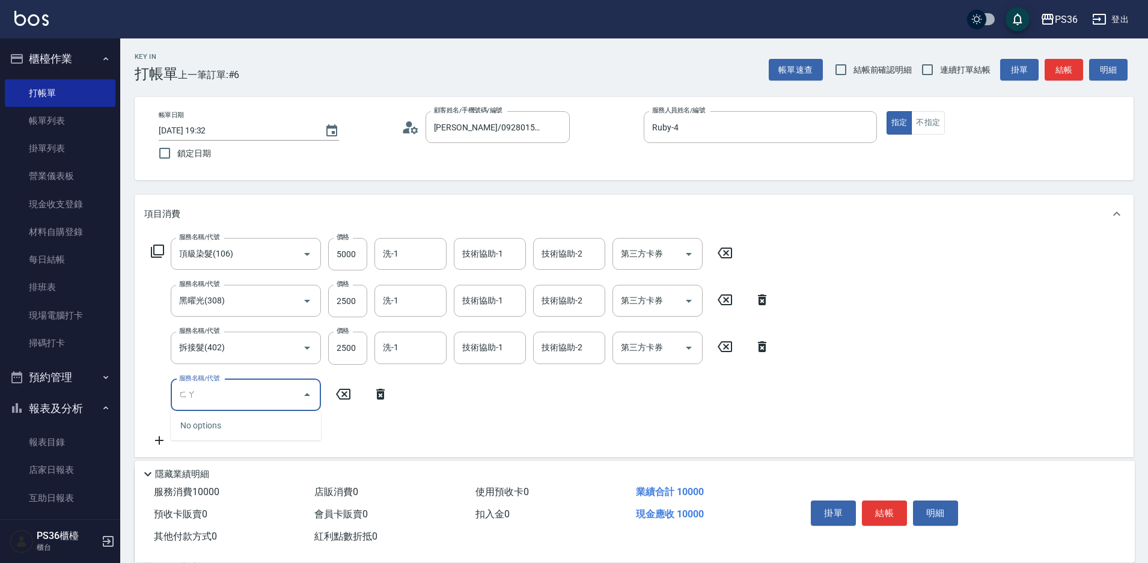
type input "法"
click at [225, 417] on span "髮片染髮 - 500" at bounding box center [246, 426] width 150 height 20
type input "髮片染髮(0123)"
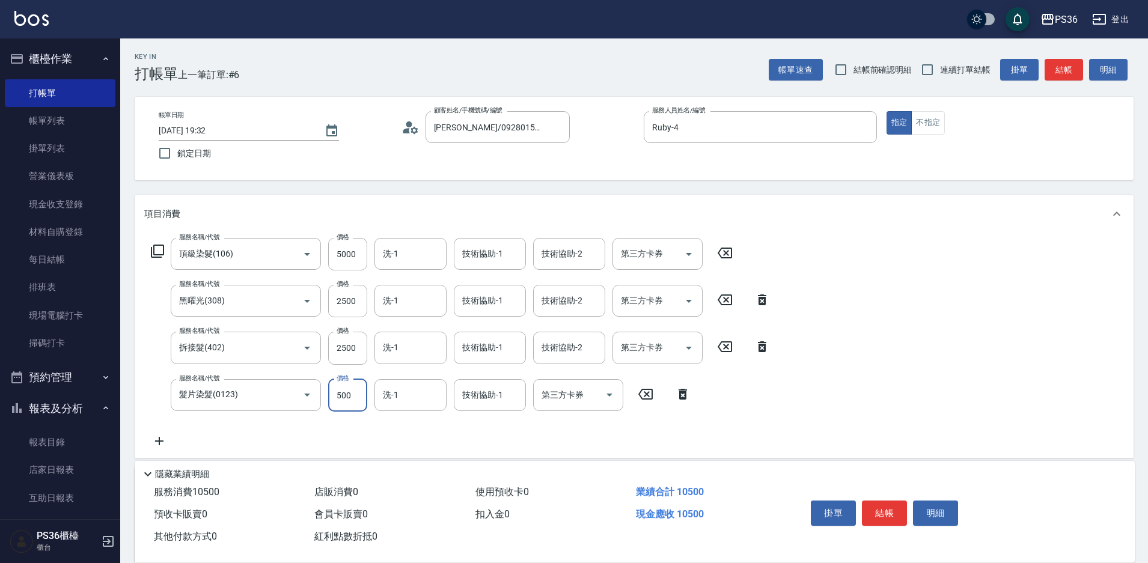
click at [353, 397] on input "500" at bounding box center [347, 395] width 39 height 32
click at [355, 400] on input "5003500" at bounding box center [347, 395] width 39 height 32
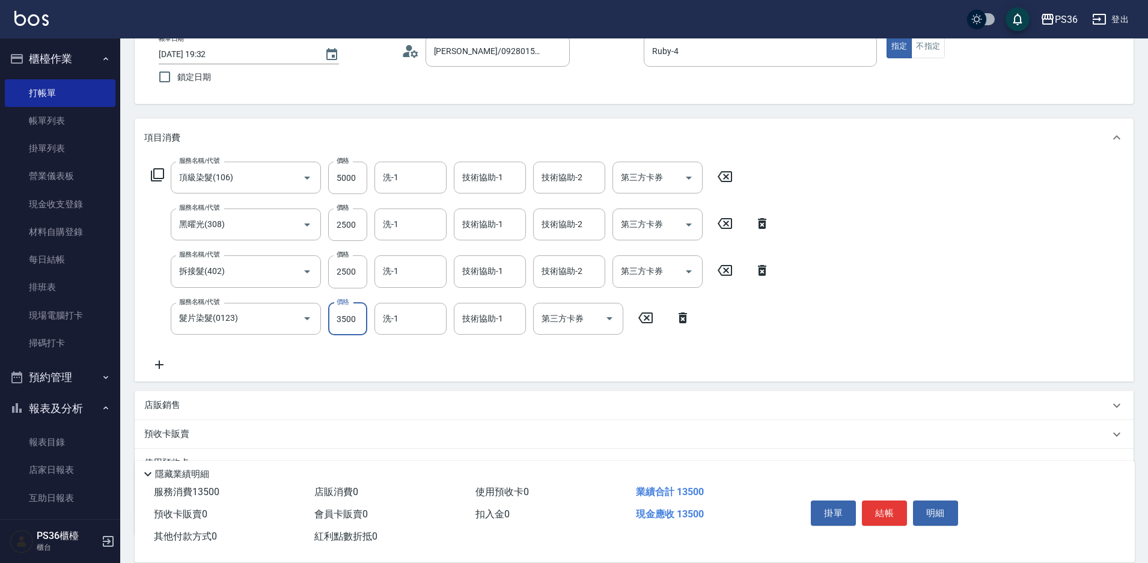
scroll to position [120, 0]
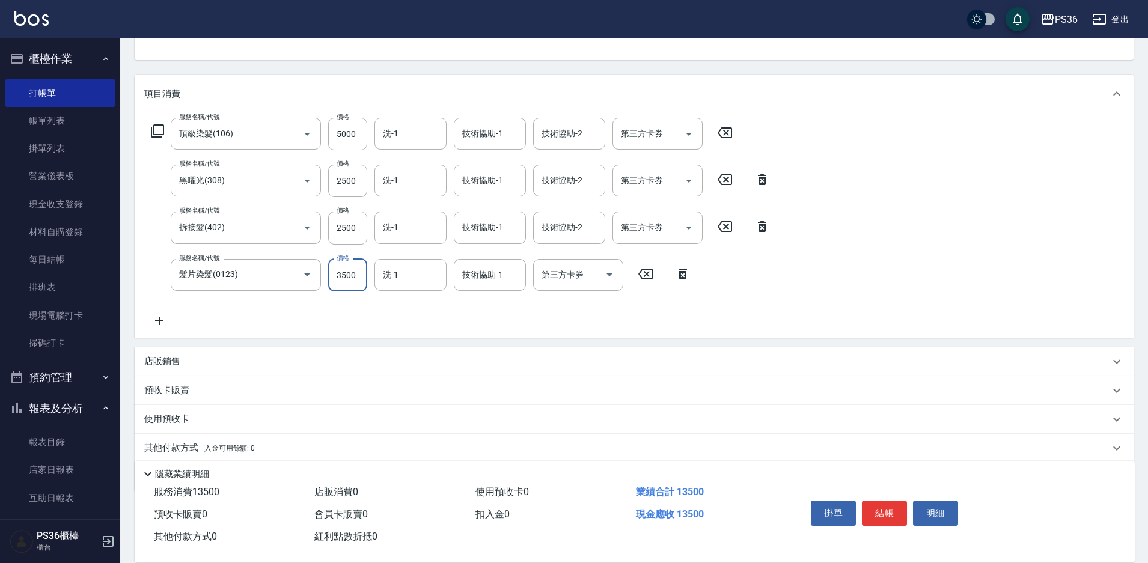
type input "3500"
click at [177, 442] on p "其他付款方式 入金可用餘額: 0" at bounding box center [199, 448] width 111 height 13
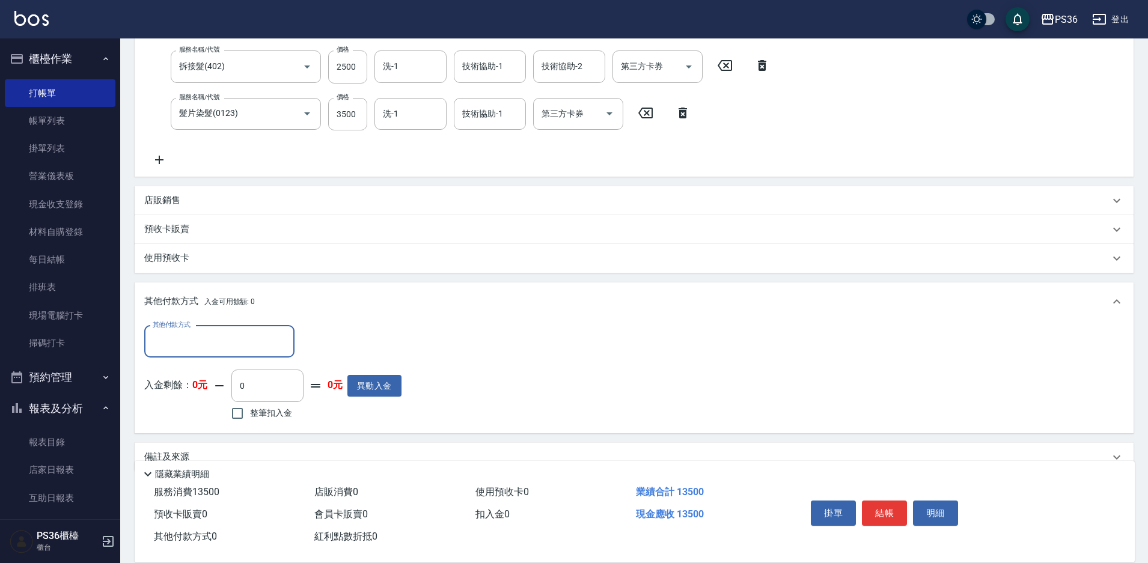
scroll to position [296, 0]
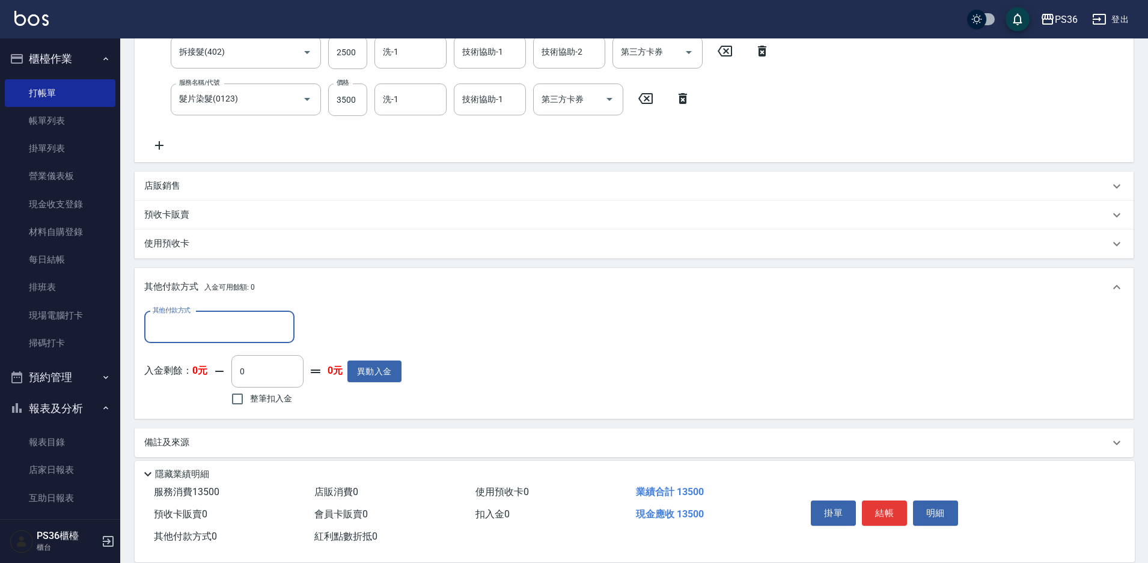
click at [204, 334] on input "其他付款方式" at bounding box center [219, 327] width 139 height 21
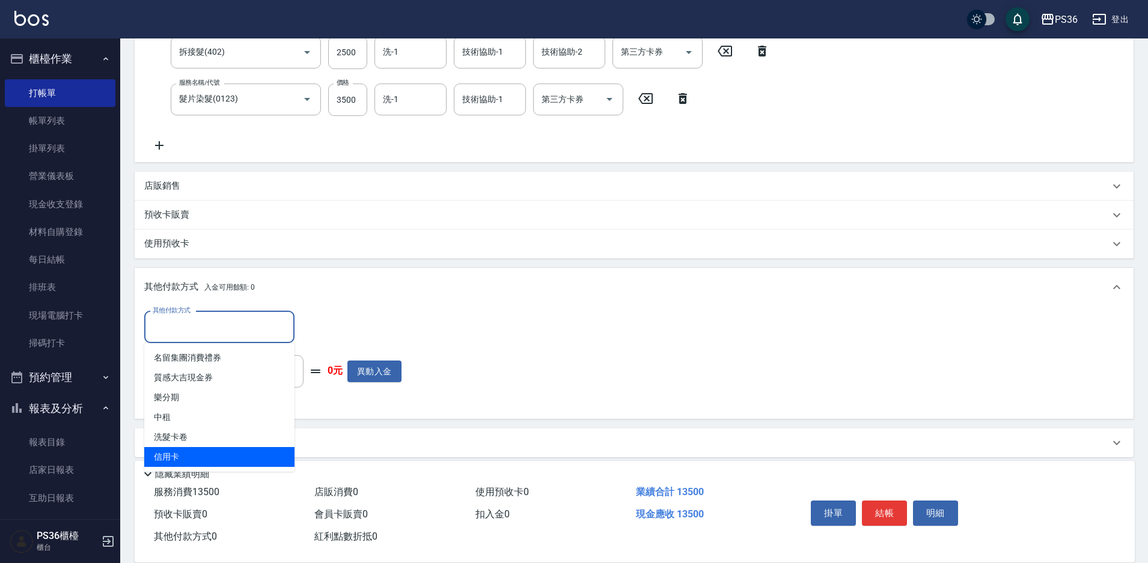
click at [201, 456] on span "信用卡" at bounding box center [219, 457] width 150 height 20
type input "信用卡"
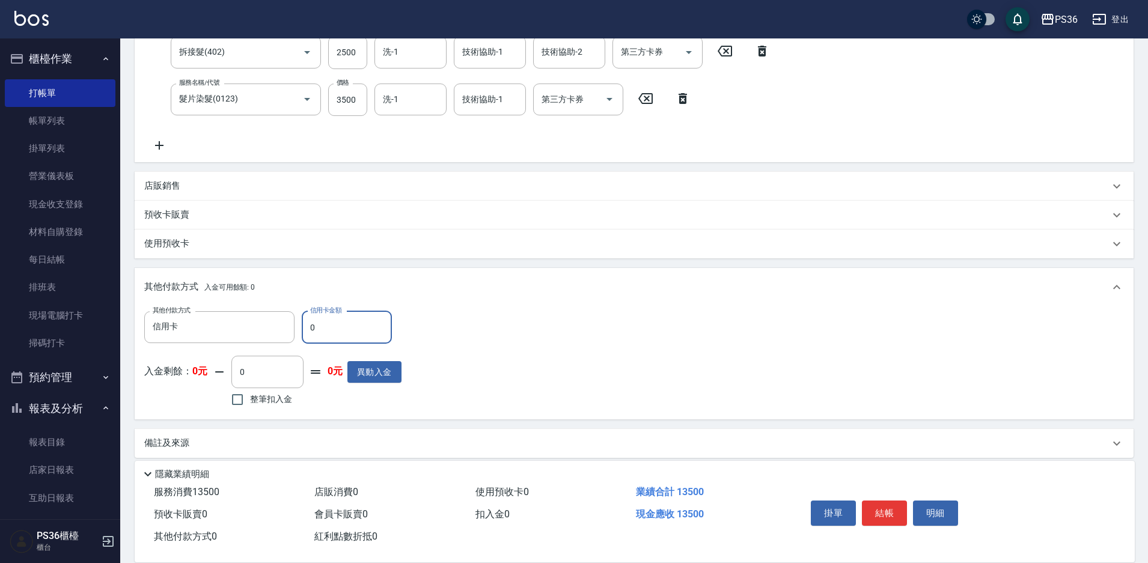
click at [326, 330] on input "0" at bounding box center [347, 327] width 90 height 32
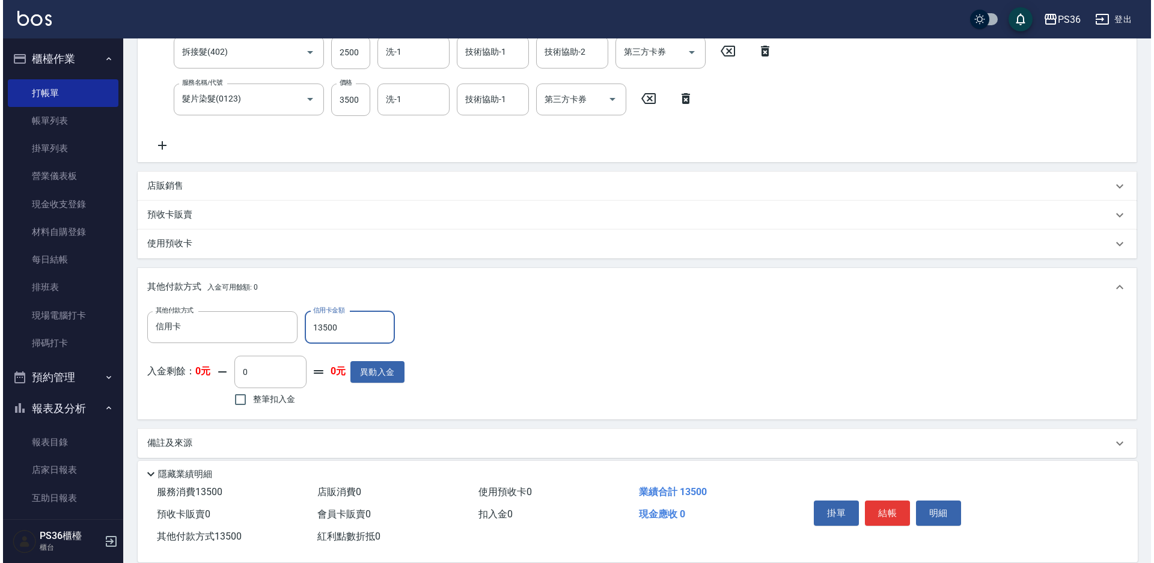
scroll to position [0, 0]
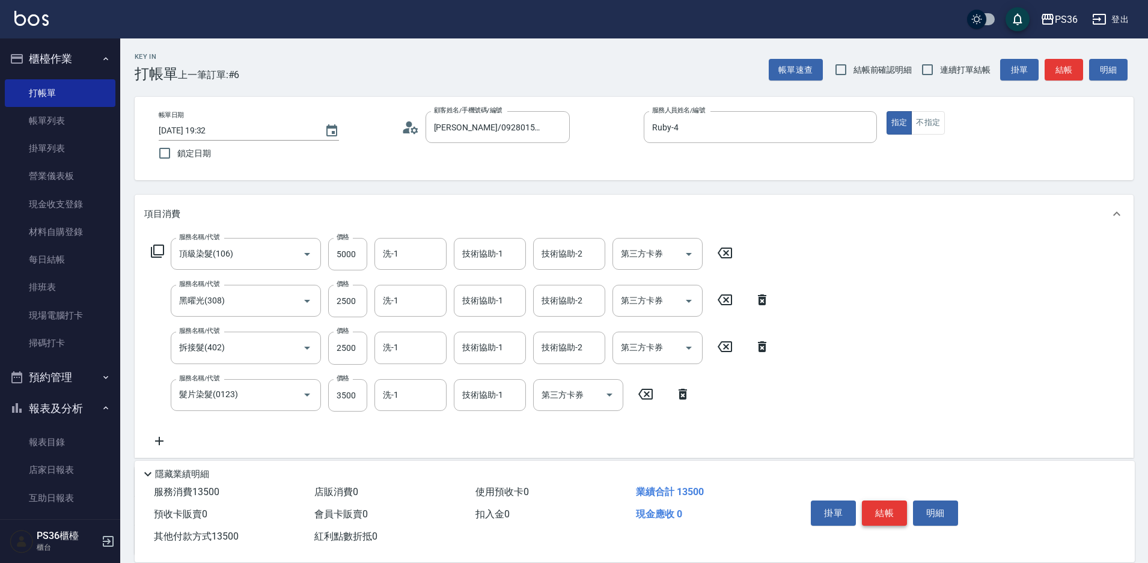
type input "13500"
click at [893, 501] on button "結帳" at bounding box center [884, 513] width 45 height 25
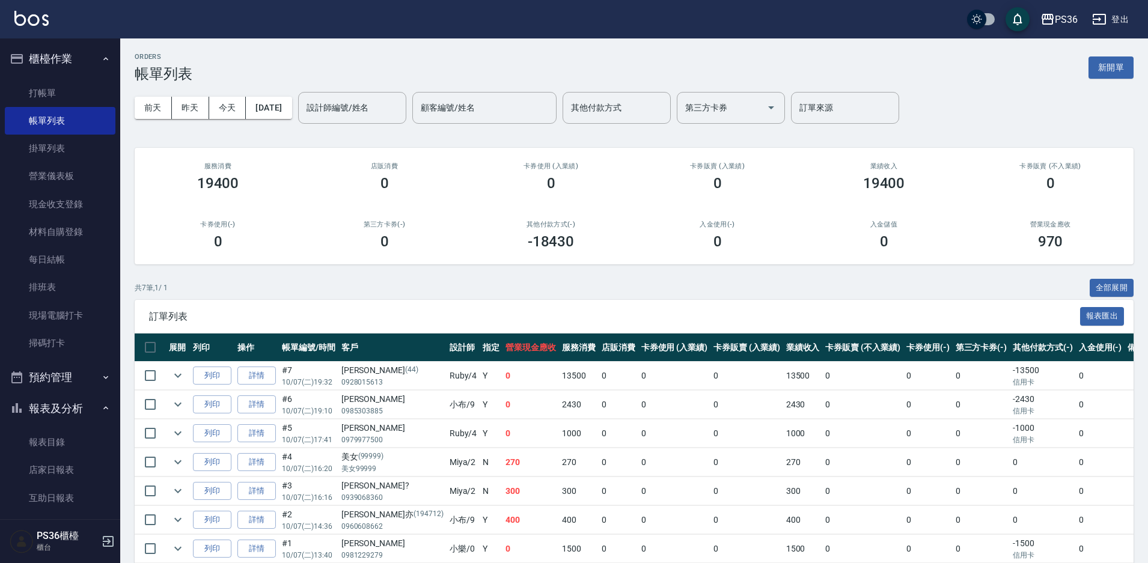
click at [1113, 8] on button "登出" at bounding box center [1110, 19] width 46 height 22
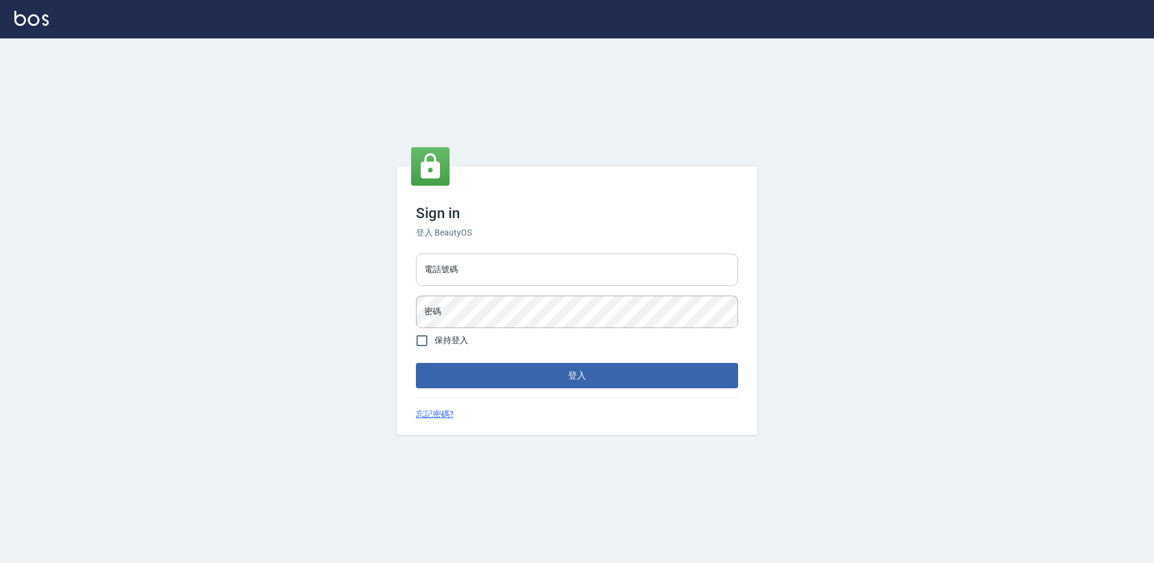
click at [570, 268] on input "電話號碼" at bounding box center [577, 270] width 322 height 32
type input "0985294977"
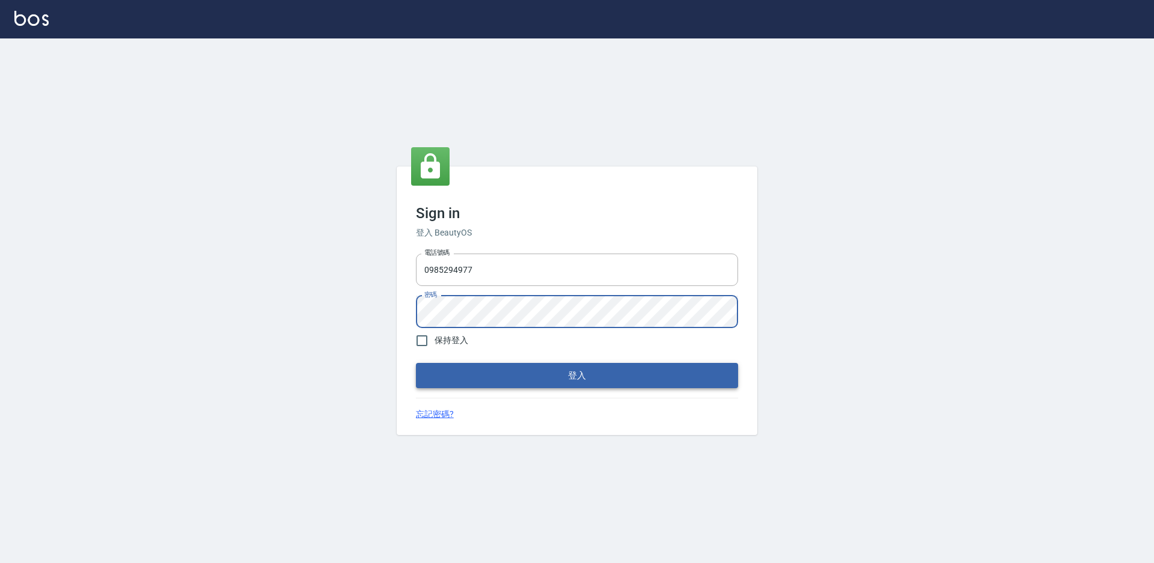
click at [592, 380] on button "登入" at bounding box center [577, 375] width 322 height 25
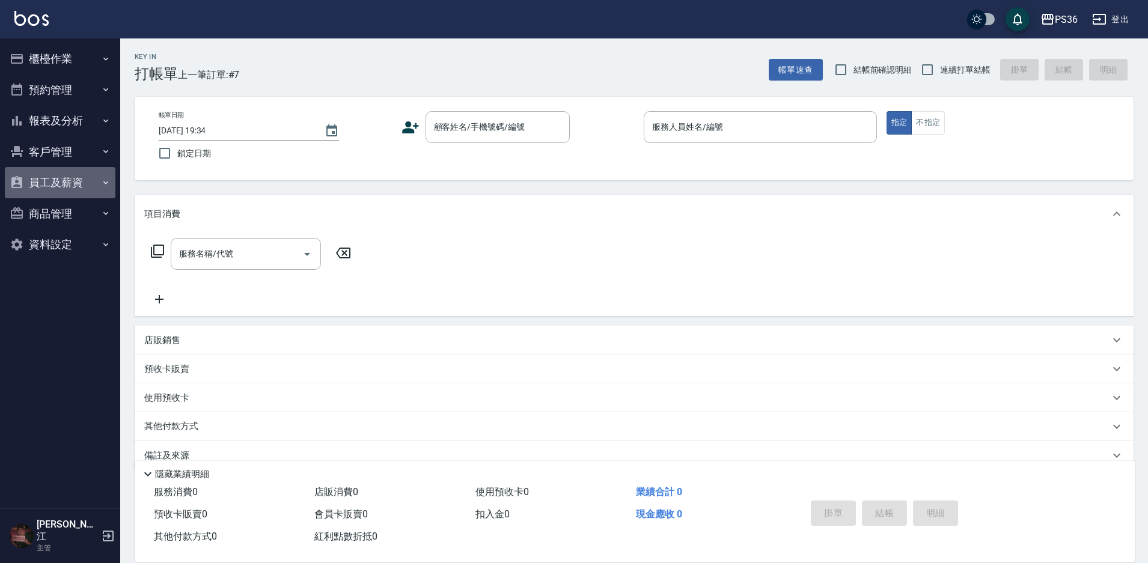
click at [76, 188] on button "員工及薪資" at bounding box center [60, 182] width 111 height 31
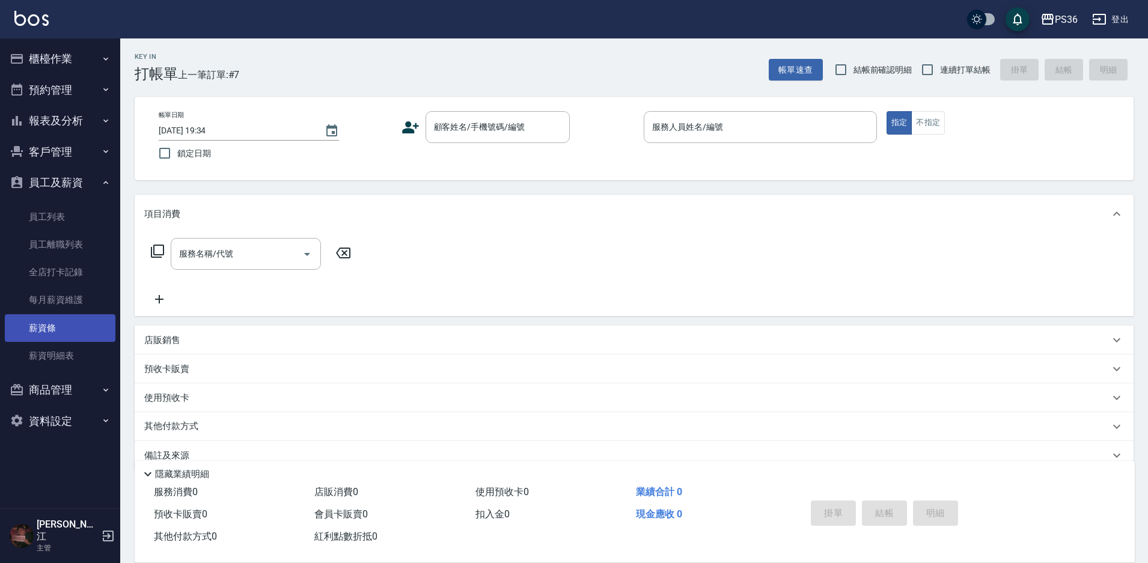
click at [70, 321] on link "薪資條" at bounding box center [60, 328] width 111 height 28
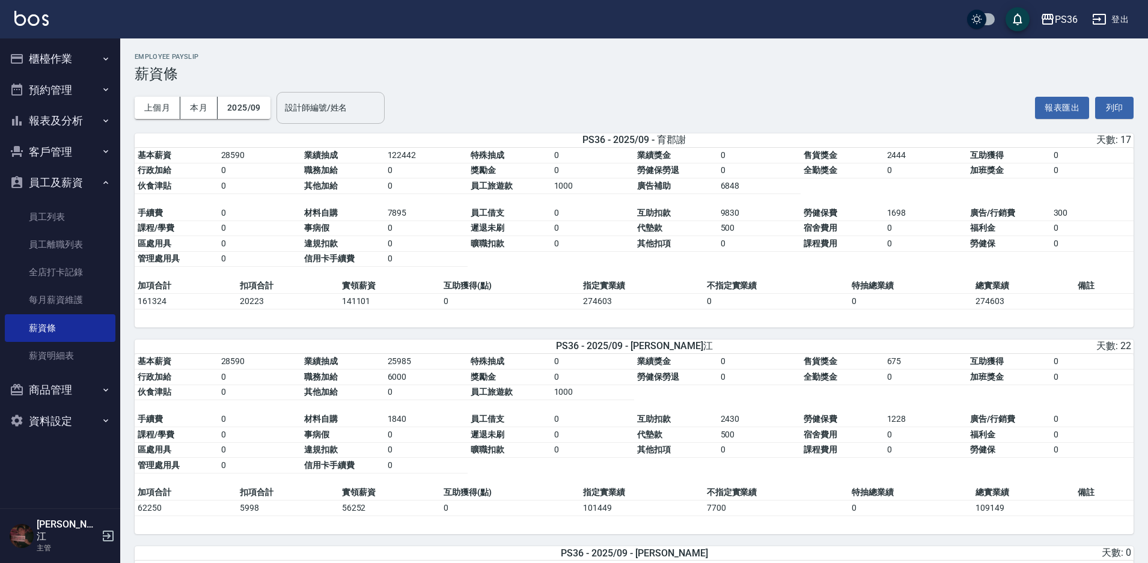
click at [293, 105] on div "設計師編號/姓名 設計師編號/姓名" at bounding box center [330, 108] width 108 height 32
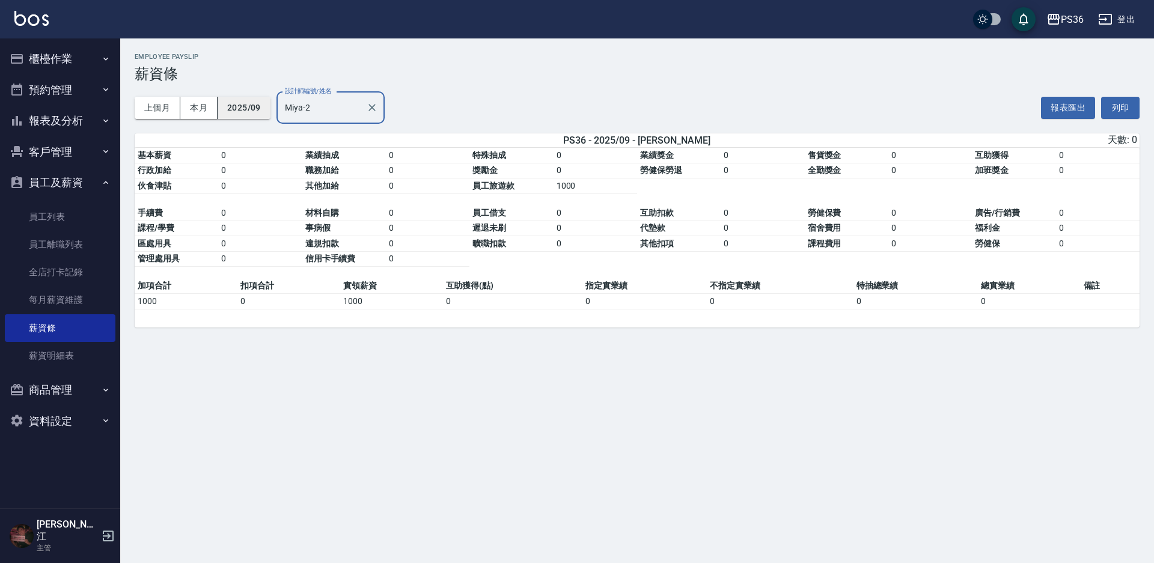
type input "Miya-2"
click at [239, 106] on button "2025/09" at bounding box center [244, 108] width 53 height 22
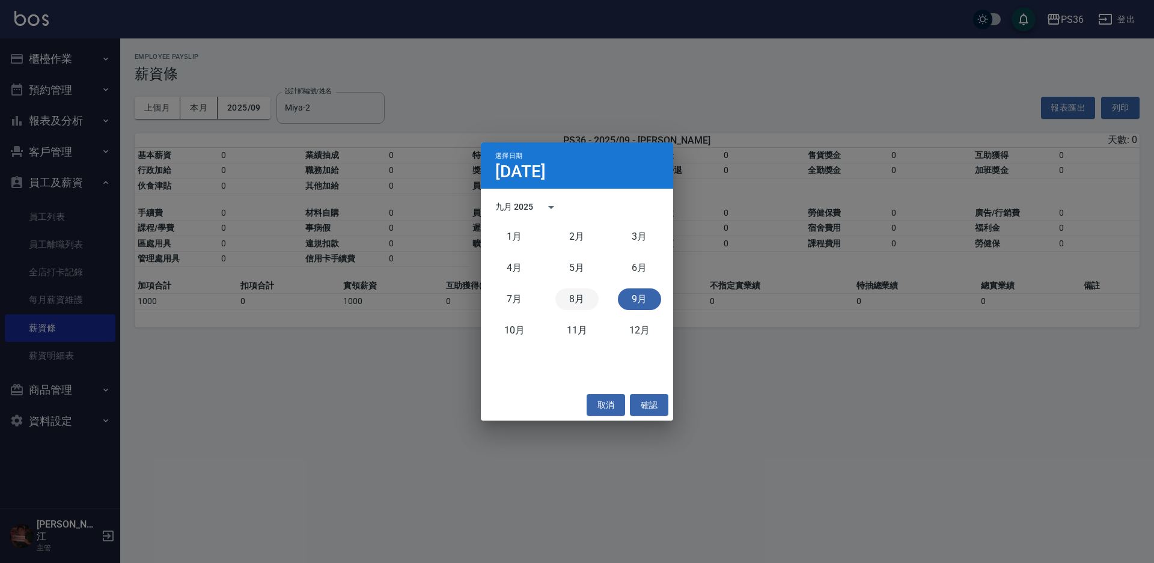
click at [576, 295] on button "8月" at bounding box center [576, 299] width 43 height 22
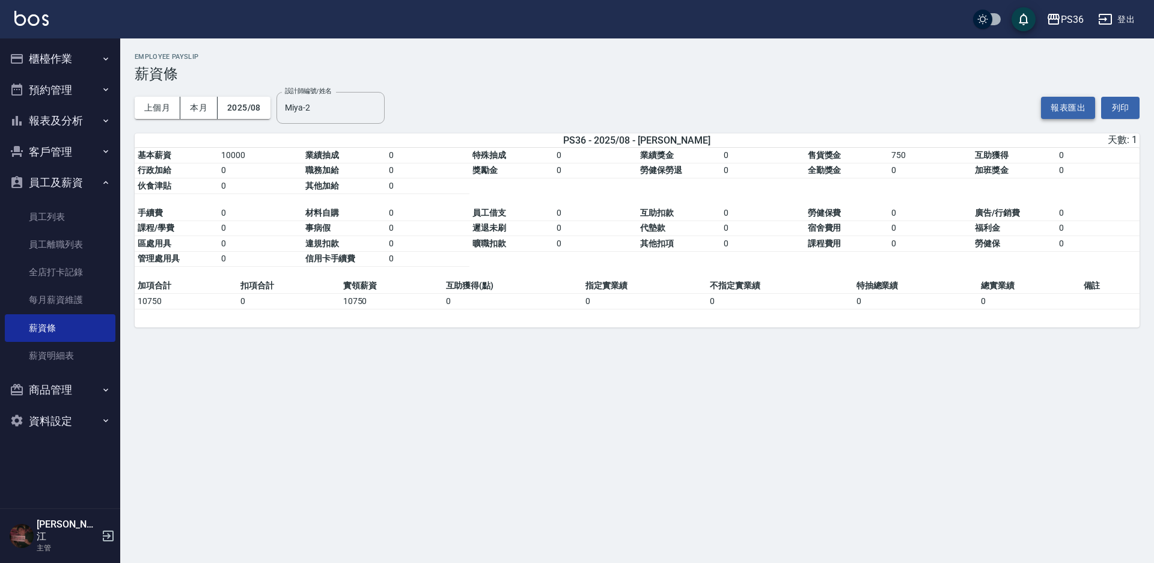
click at [1059, 107] on button "報表匯出" at bounding box center [1068, 108] width 54 height 22
click at [1122, 106] on button "列印" at bounding box center [1120, 108] width 38 height 22
click at [249, 105] on button "2025/08" at bounding box center [244, 108] width 53 height 22
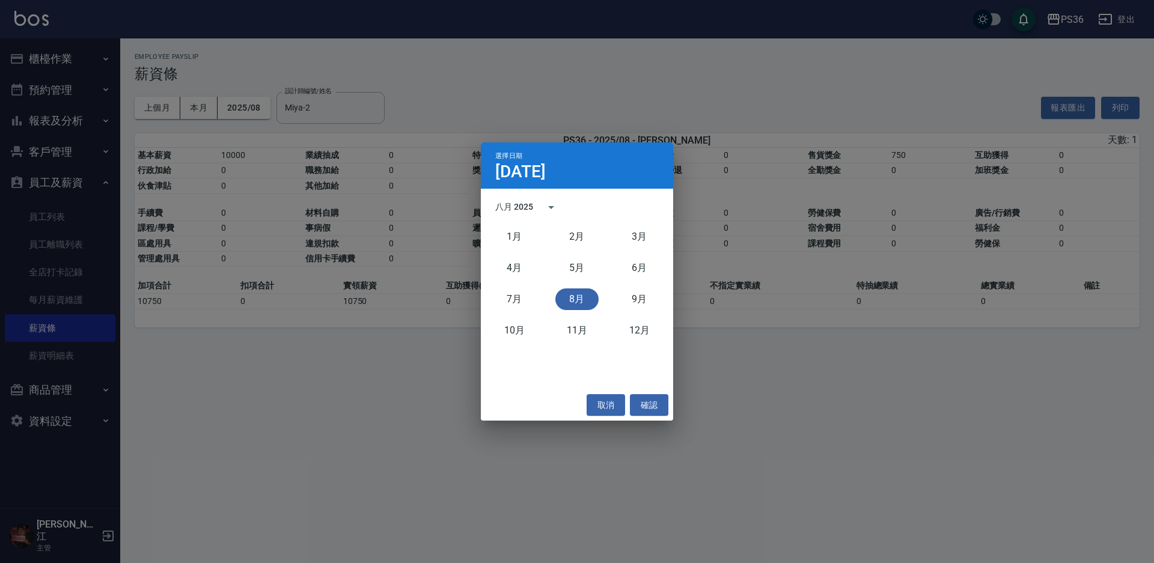
click at [509, 284] on div "7月" at bounding box center [514, 299] width 62 height 31
click at [507, 294] on button "7月" at bounding box center [514, 299] width 43 height 22
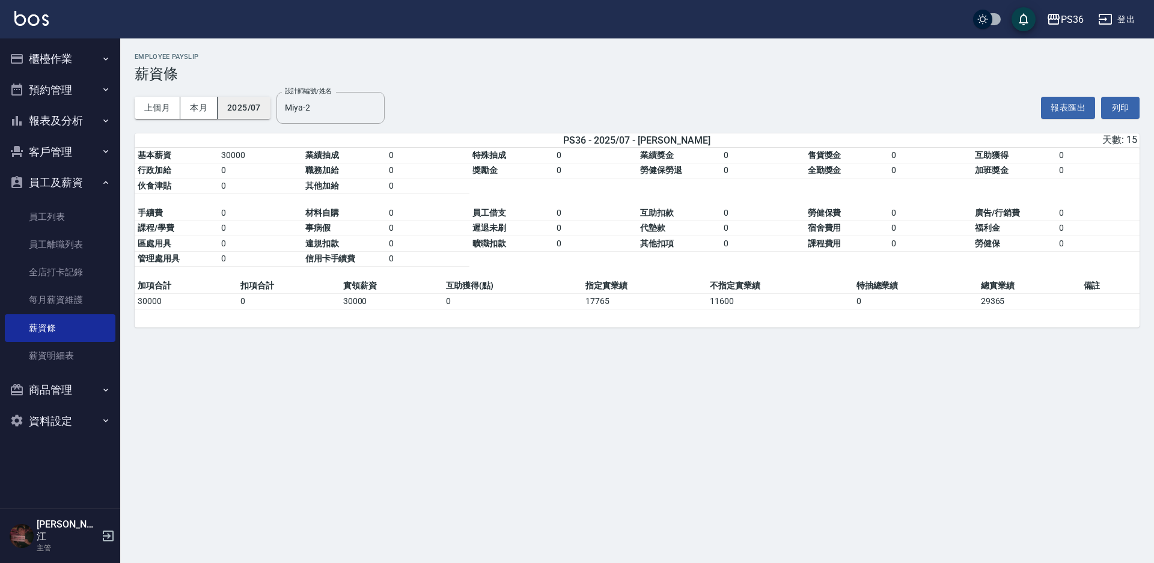
click at [254, 115] on button "2025/07" at bounding box center [244, 108] width 53 height 22
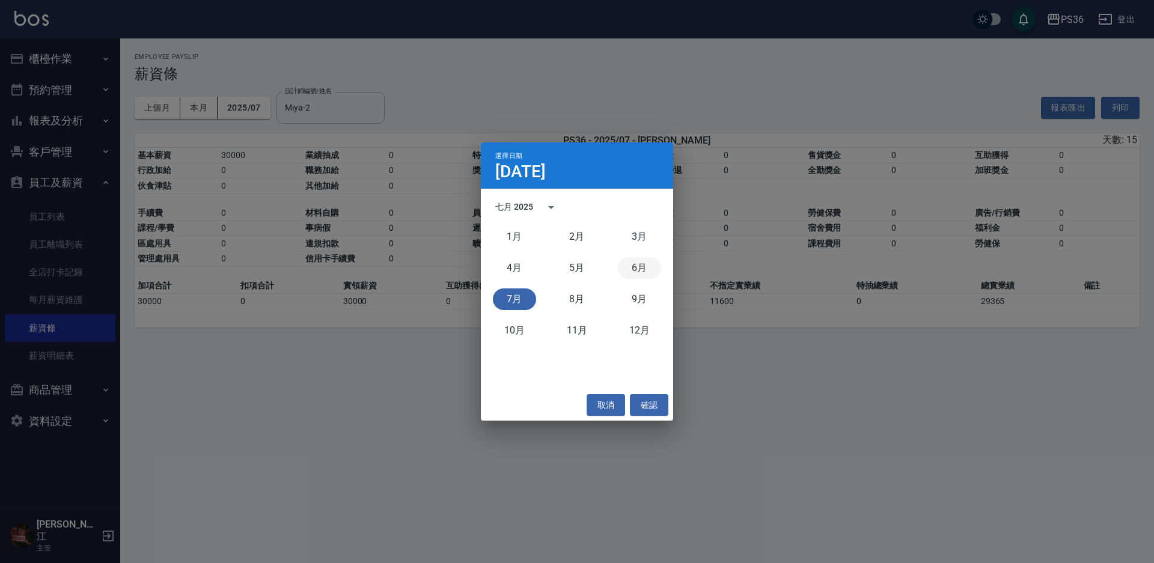
click at [651, 266] on button "6月" at bounding box center [639, 268] width 43 height 22
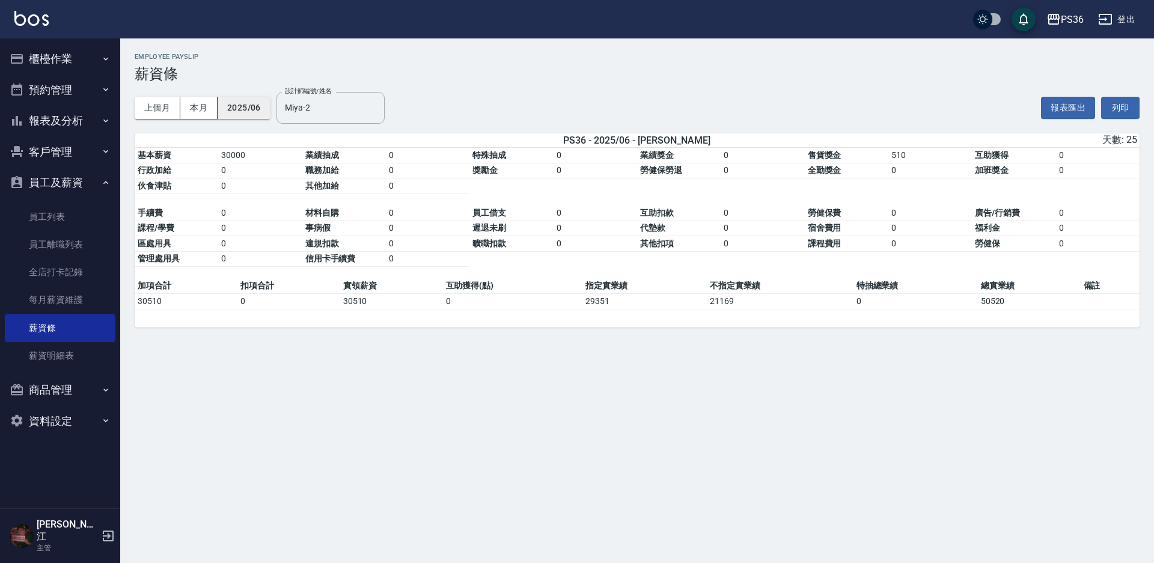
click at [246, 105] on button "2025/06" at bounding box center [244, 108] width 53 height 22
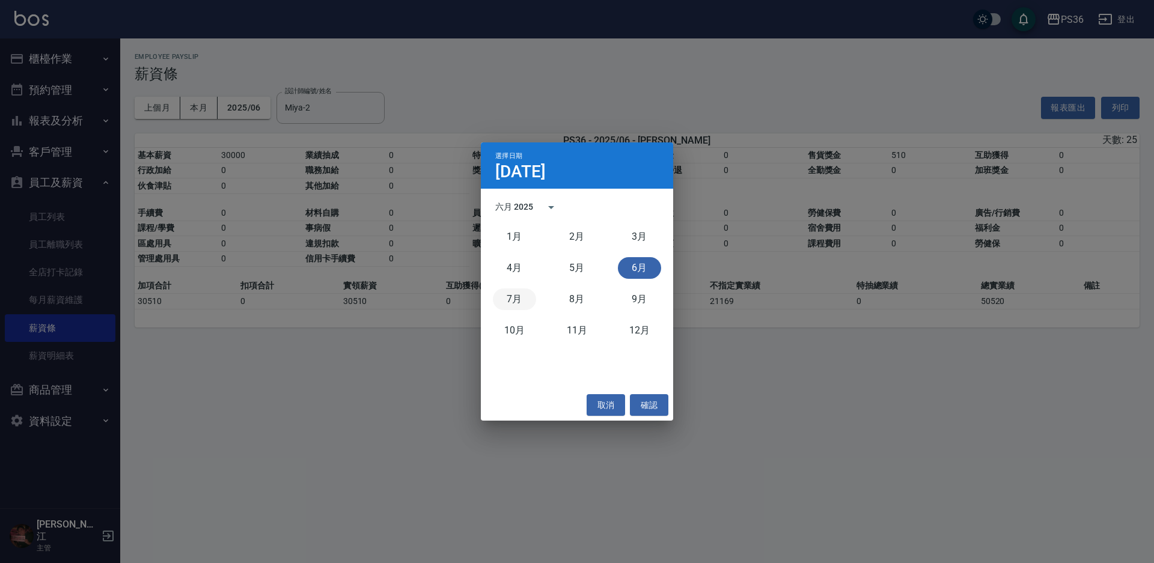
click at [512, 295] on button "7月" at bounding box center [514, 299] width 43 height 22
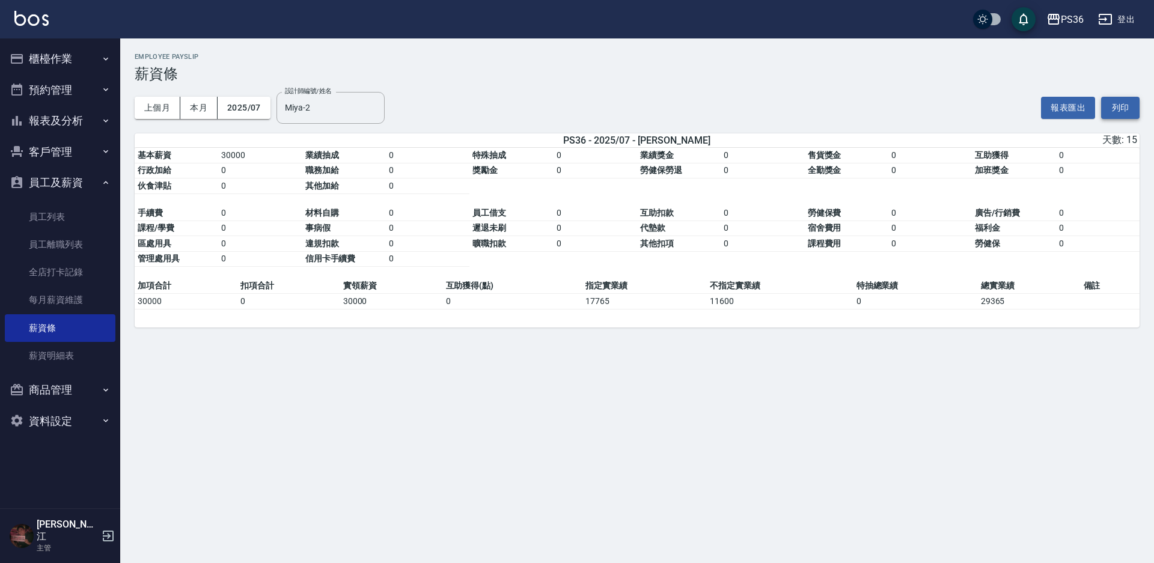
click at [1134, 114] on button "列印" at bounding box center [1120, 108] width 38 height 22
click at [264, 112] on button "2025/07" at bounding box center [244, 108] width 53 height 22
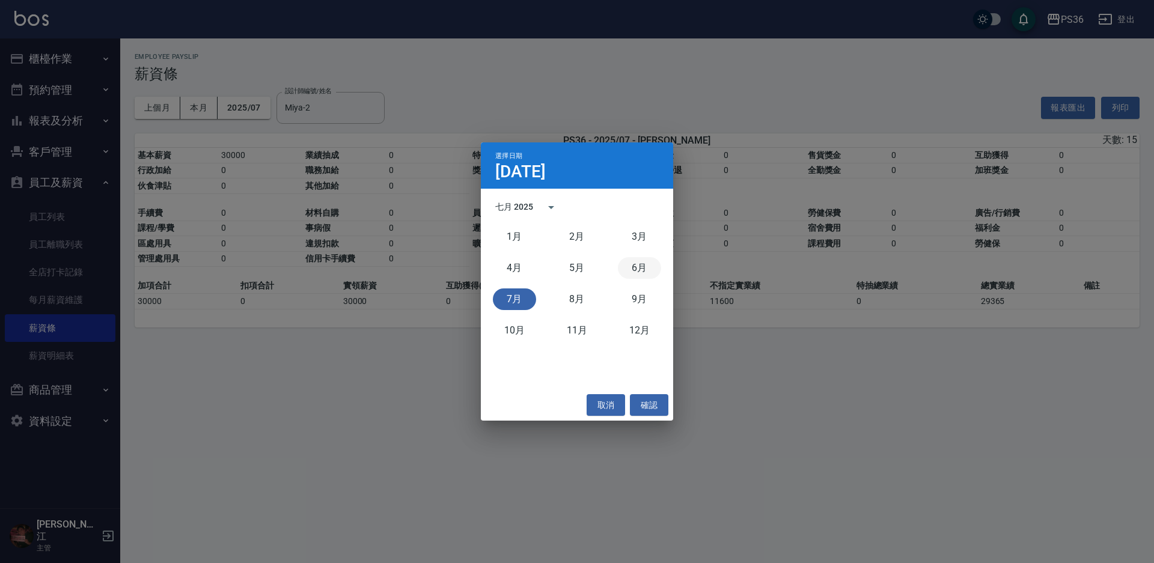
click at [635, 271] on button "6月" at bounding box center [639, 268] width 43 height 22
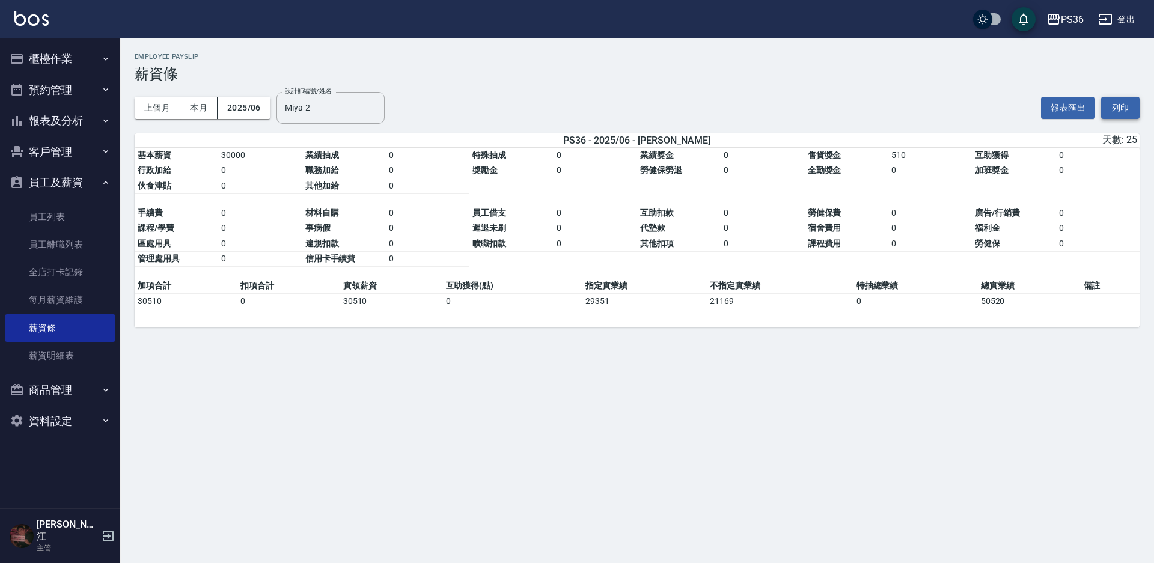
click at [1118, 105] on button "列印" at bounding box center [1120, 108] width 38 height 22
click at [243, 120] on div "上個月 本月 2025/06 設計師編號/姓名 Miya-2 設計師編號/姓名" at bounding box center [260, 107] width 250 height 51
click at [249, 107] on button "2025/06" at bounding box center [244, 108] width 53 height 22
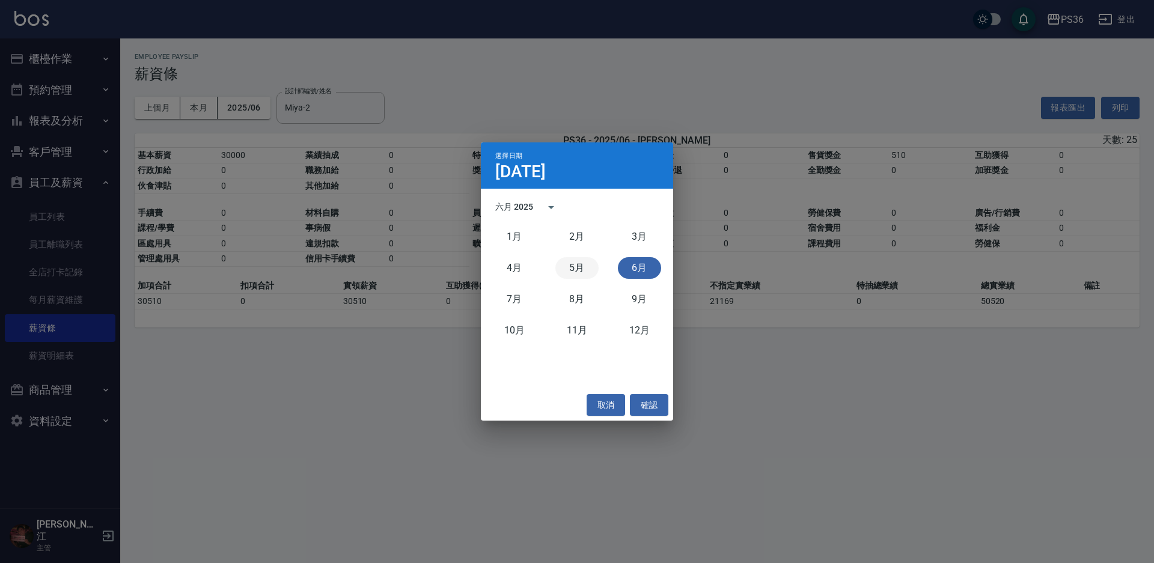
click at [570, 269] on button "5月" at bounding box center [576, 268] width 43 height 22
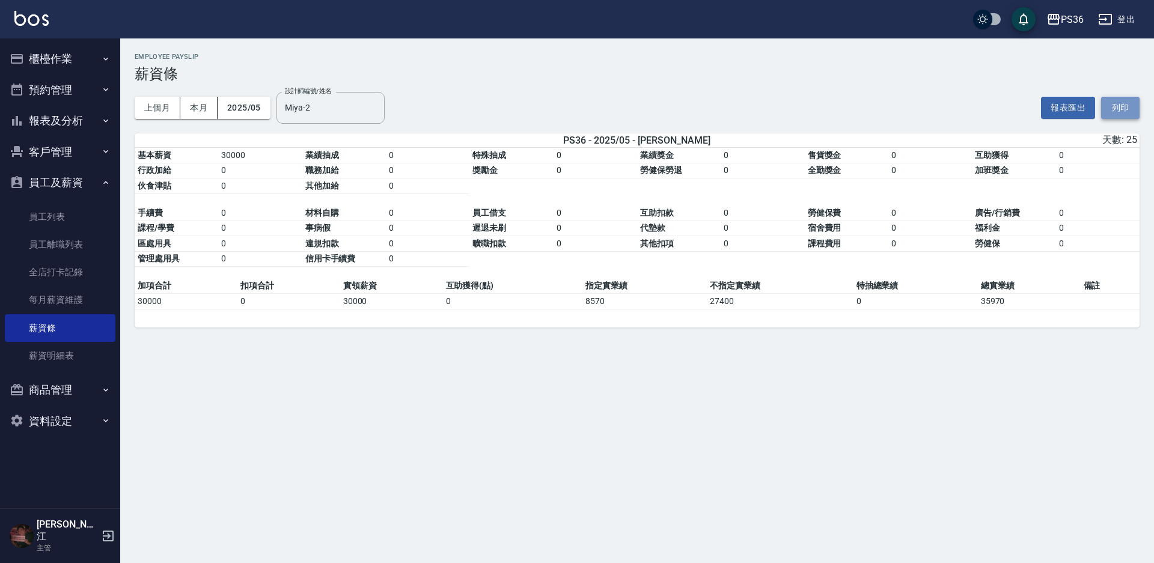
click at [1123, 101] on button "列印" at bounding box center [1120, 108] width 38 height 22
click at [1143, 25] on div "PS36 登出" at bounding box center [577, 19] width 1154 height 38
click at [1130, 19] on button "登出" at bounding box center [1116, 19] width 46 height 22
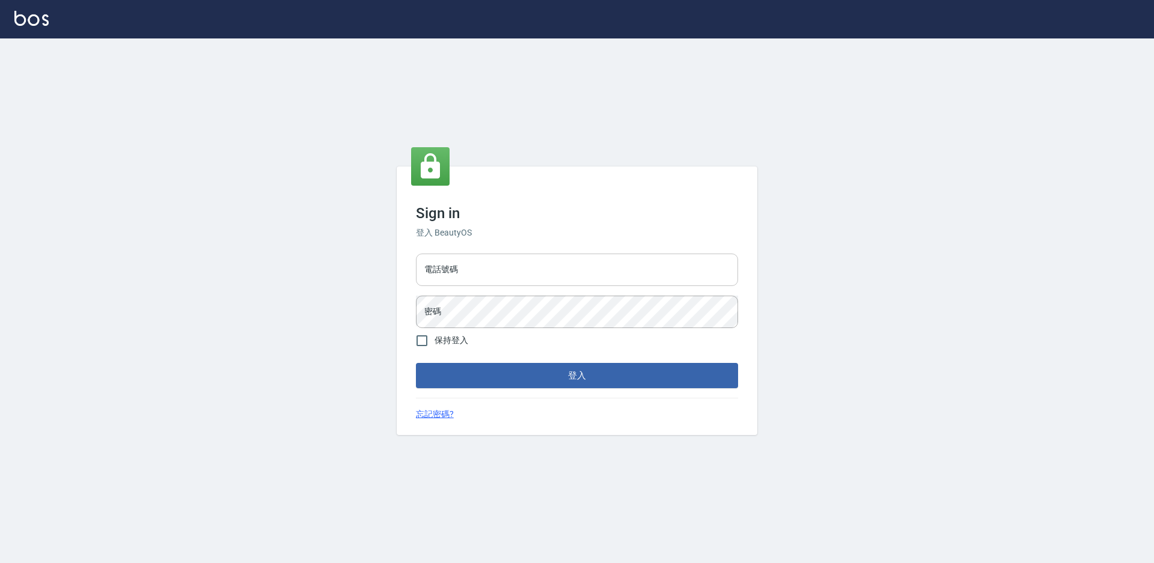
click at [535, 278] on input "電話號碼" at bounding box center [577, 270] width 322 height 32
type input "7805667"
click at [416, 363] on button "登入" at bounding box center [577, 375] width 322 height 25
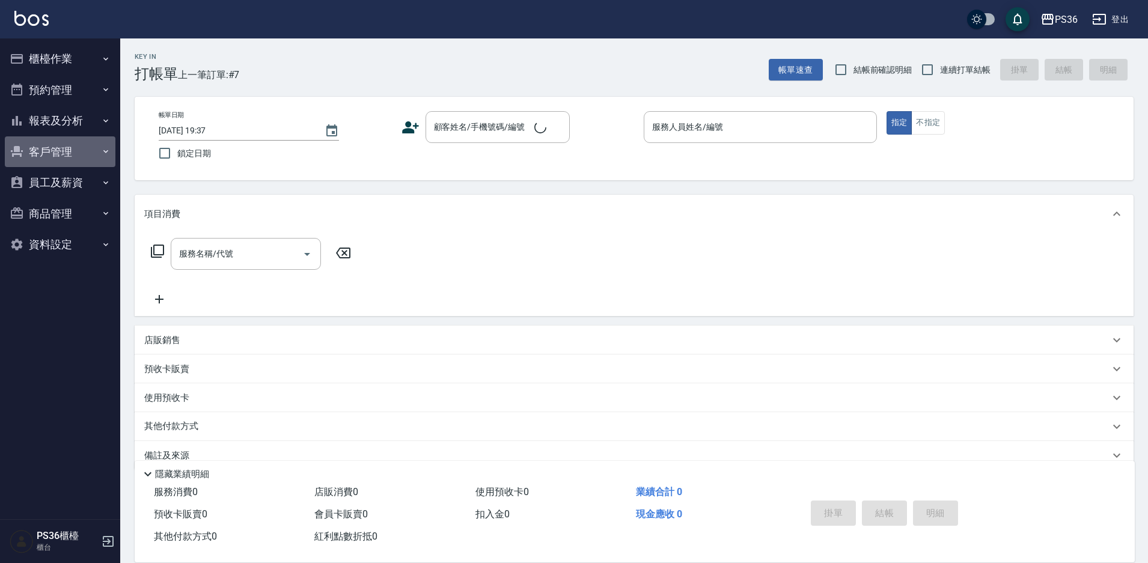
click at [62, 148] on button "客戶管理" at bounding box center [60, 151] width 111 height 31
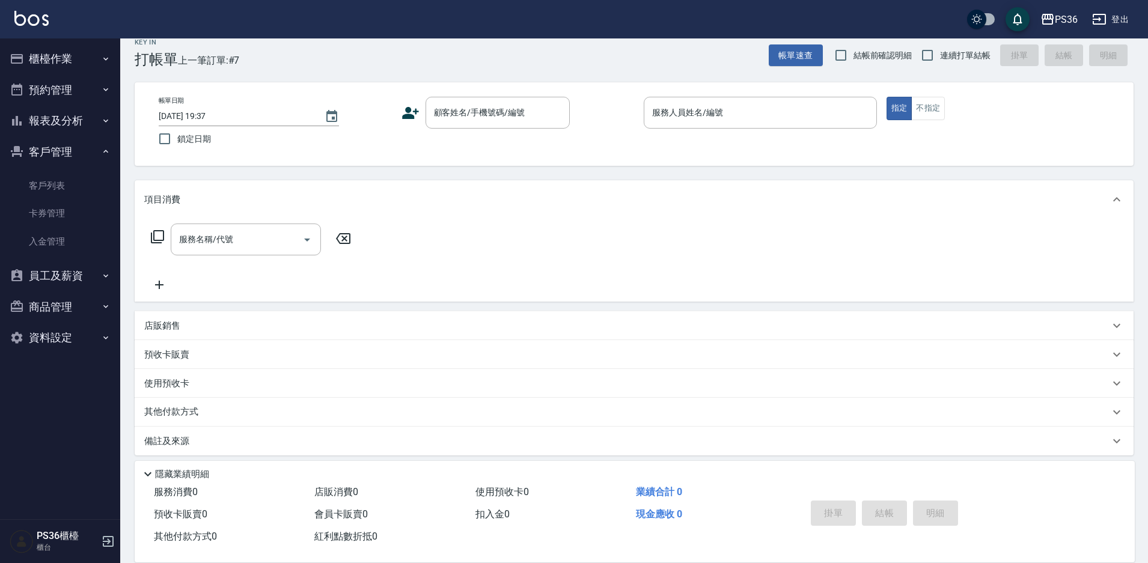
scroll to position [22, 0]
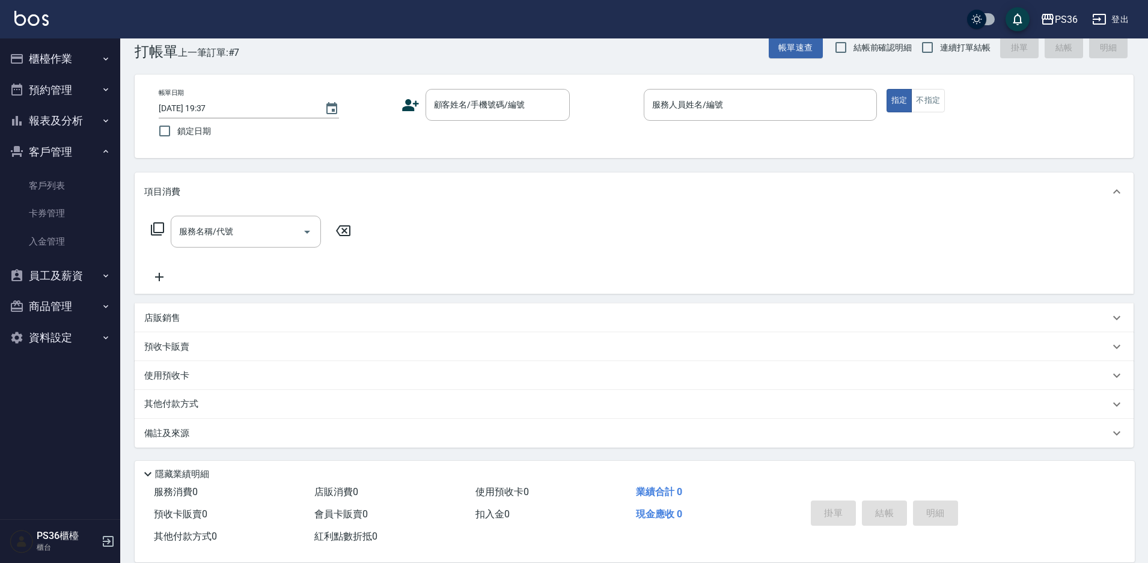
click at [68, 112] on button "報表及分析" at bounding box center [60, 120] width 111 height 31
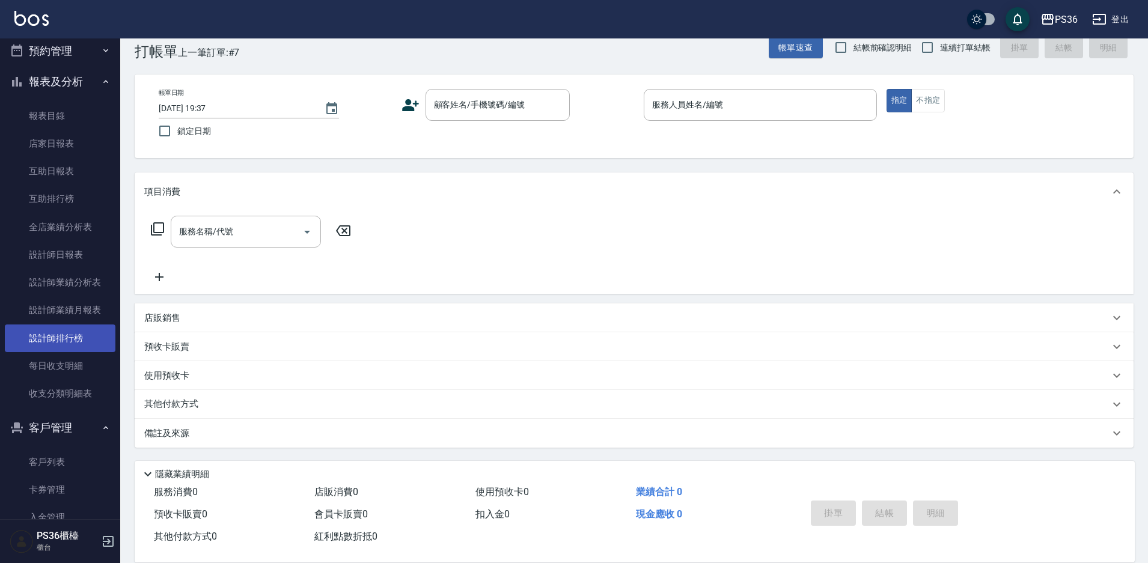
scroll to position [60, 0]
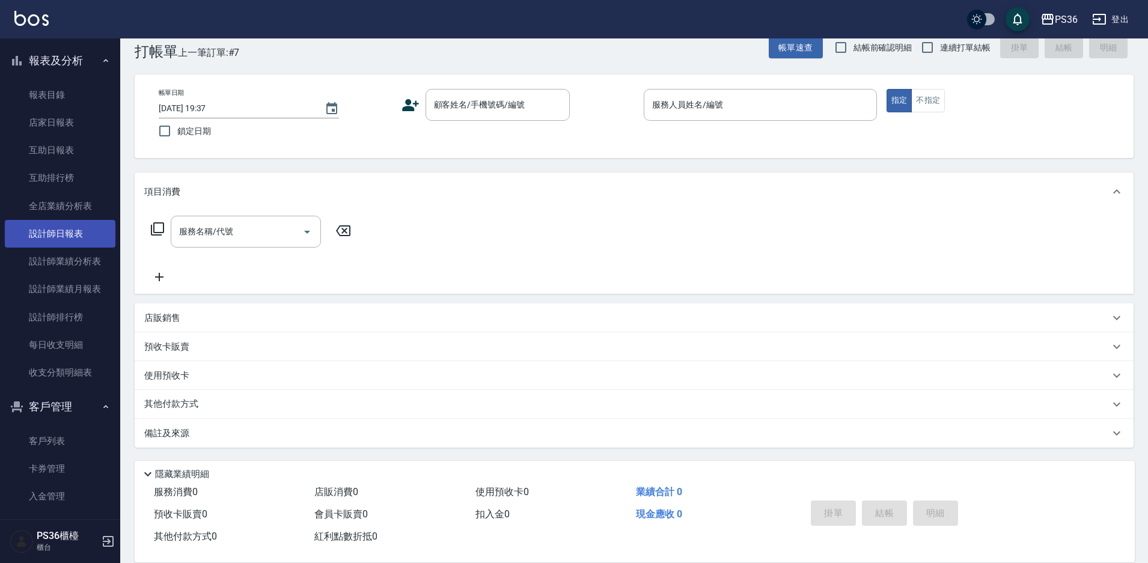
click at [70, 238] on link "設計師日報表" at bounding box center [60, 234] width 111 height 28
